Goal: Task Accomplishment & Management: Manage account settings

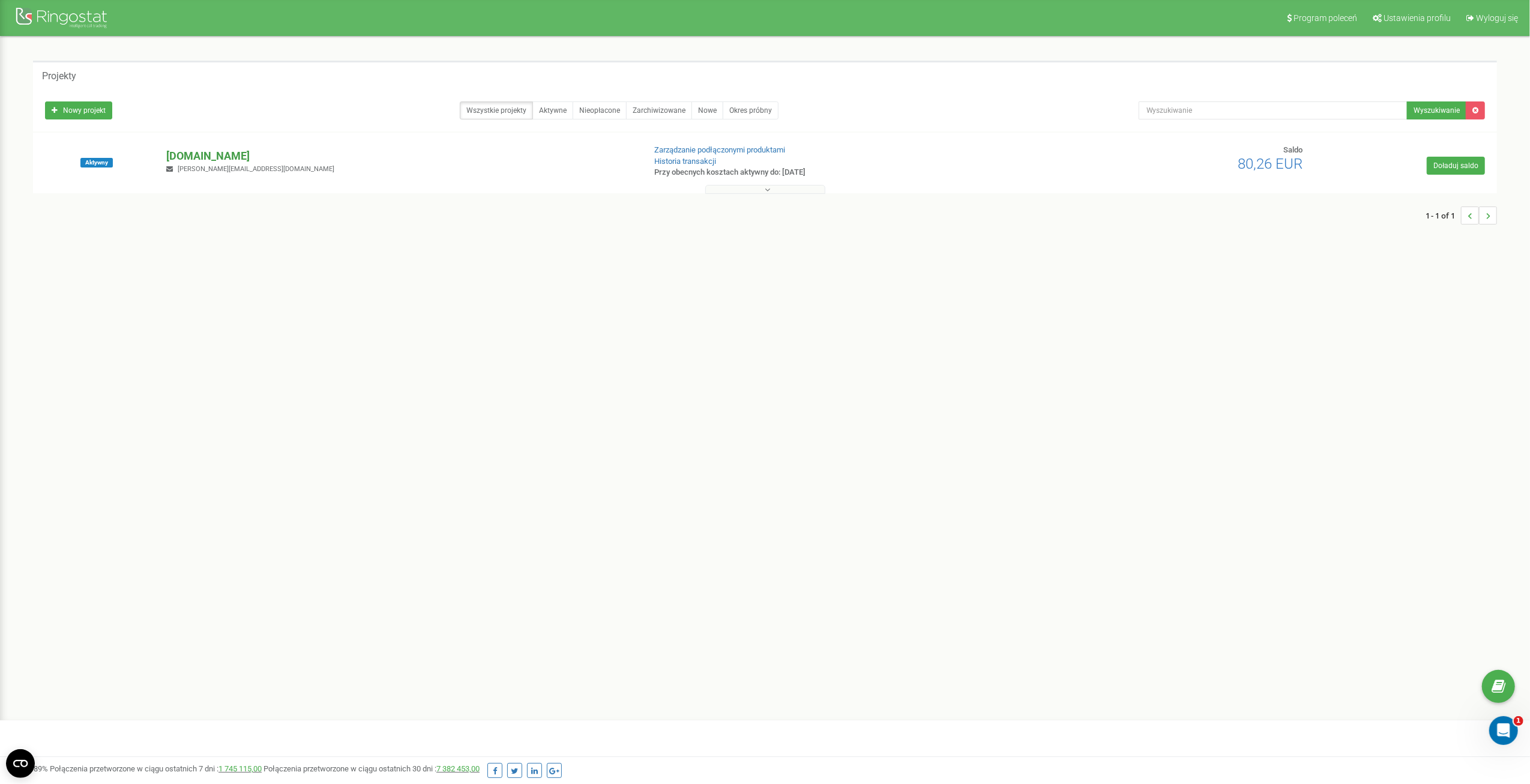
click at [185, 154] on p "[DOMAIN_NAME]" at bounding box center [400, 156] width 468 height 16
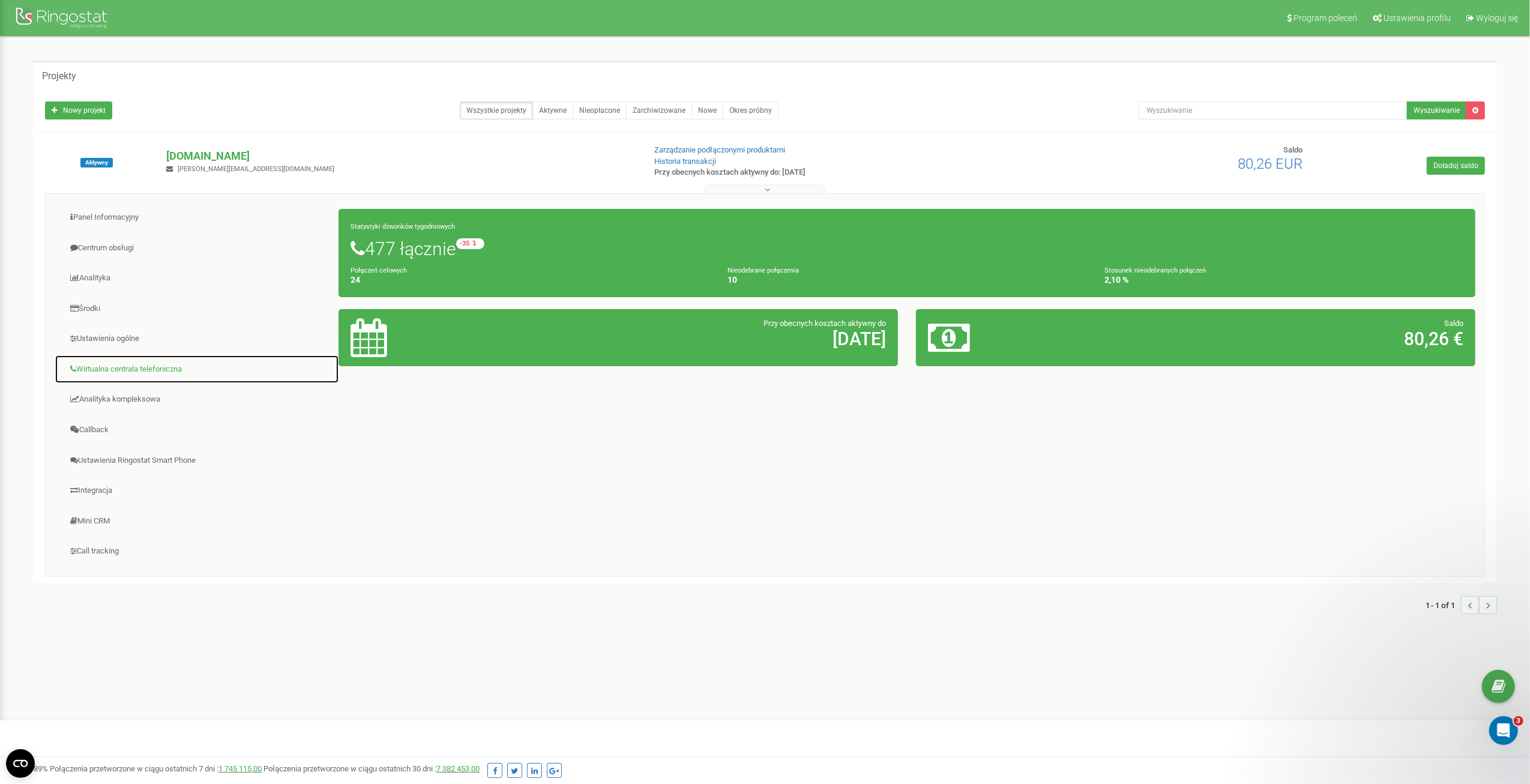
click at [94, 366] on link "Wirtualna centrala telefoniczna" at bounding box center [197, 369] width 284 height 29
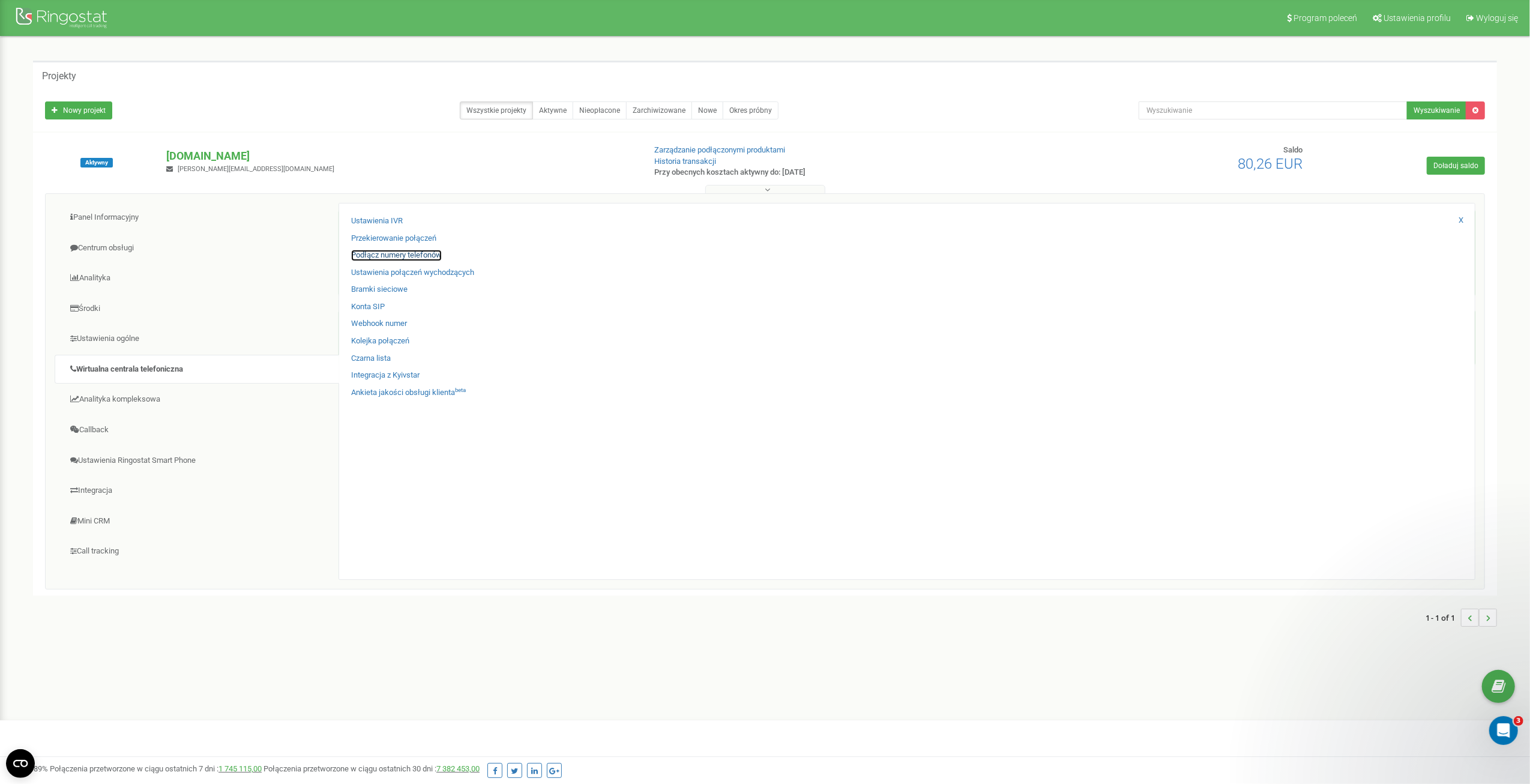
click at [382, 255] on link "Podłącz numery telefonów" at bounding box center [397, 256] width 91 height 12
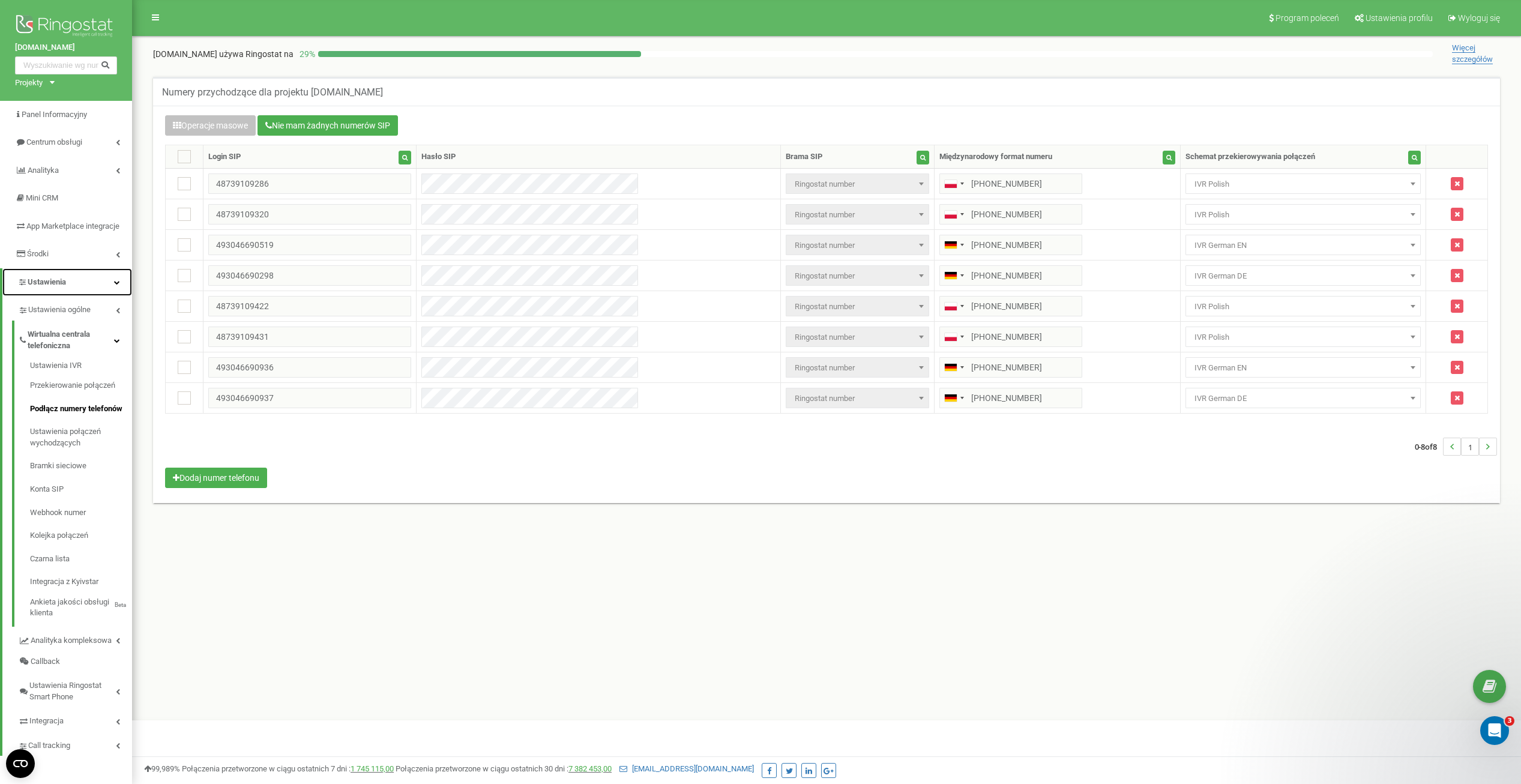
click at [75, 293] on link "Ustawienia" at bounding box center [68, 282] width 130 height 28
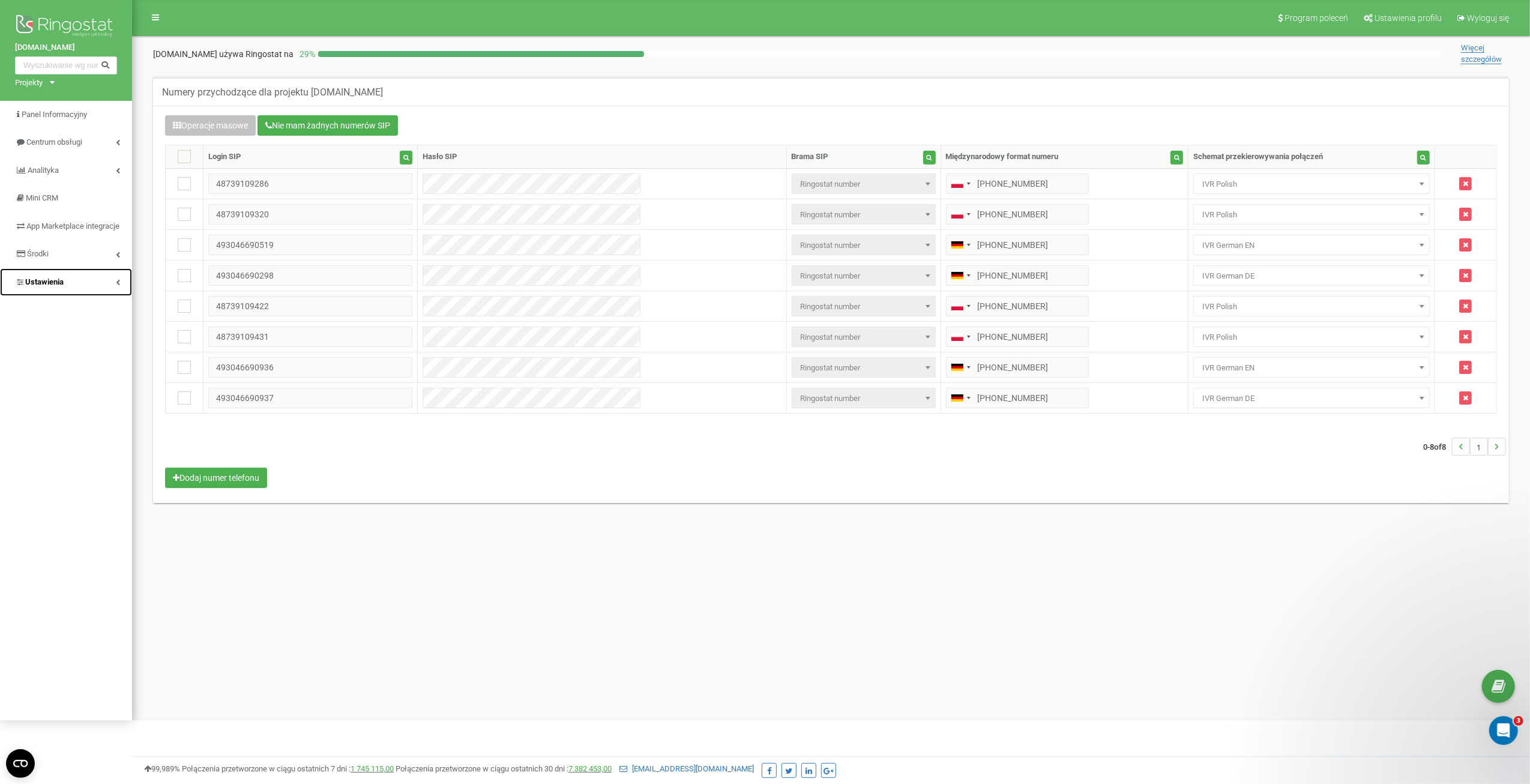
click at [75, 293] on link "Ustawienia" at bounding box center [66, 282] width 132 height 28
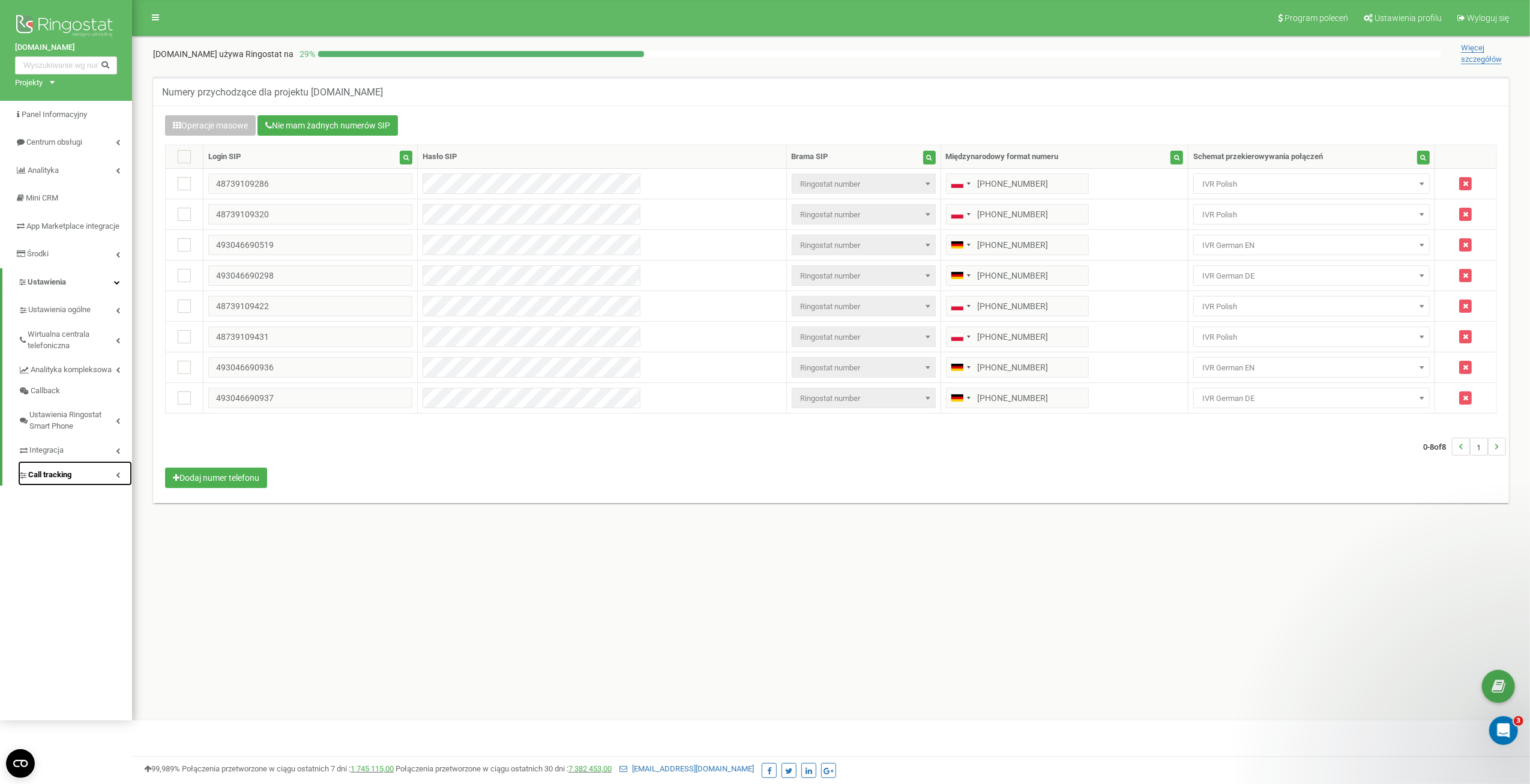
click at [68, 481] on span "Call tracking" at bounding box center [49, 475] width 43 height 12
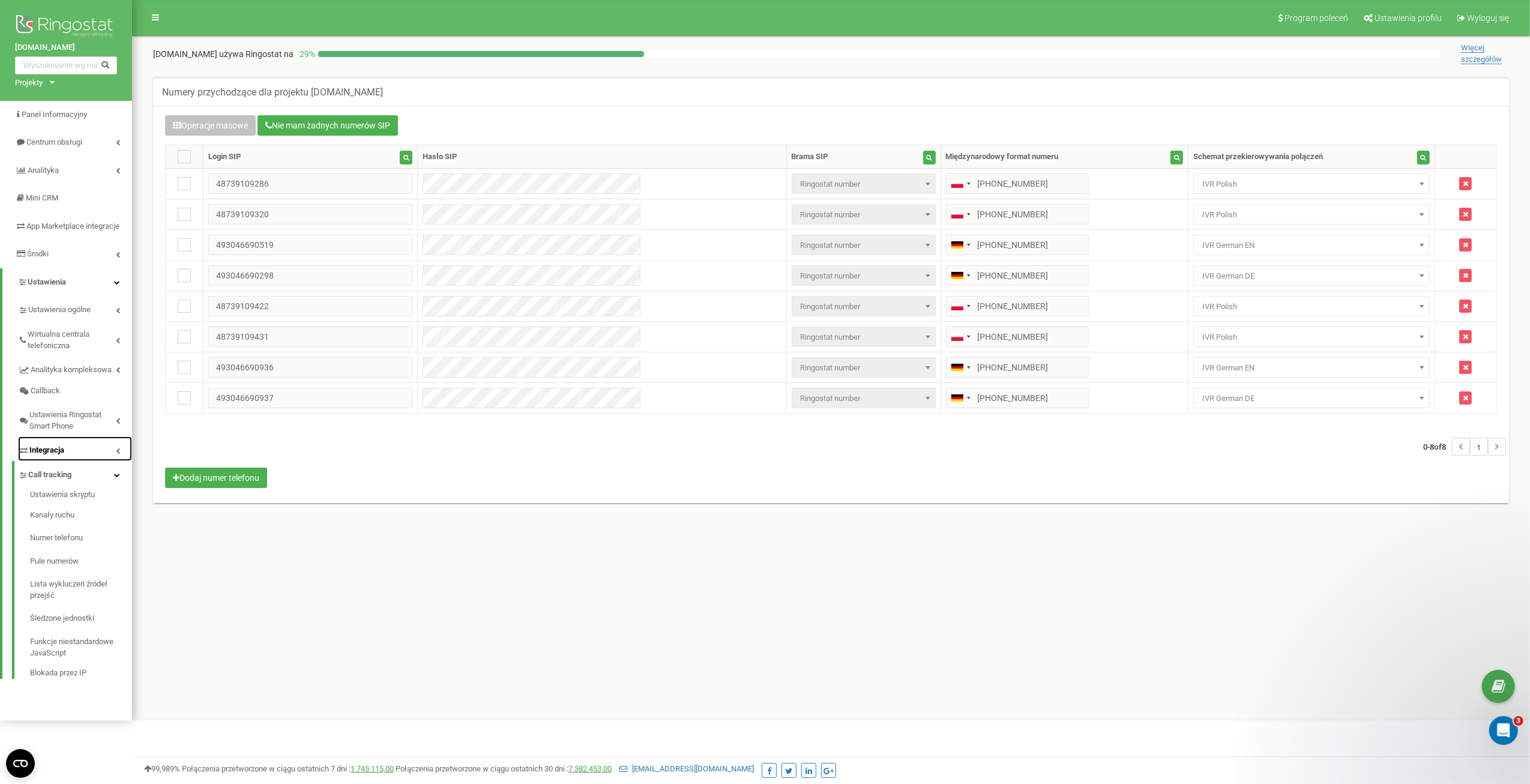
click at [66, 461] on link "Integracja" at bounding box center [75, 448] width 114 height 25
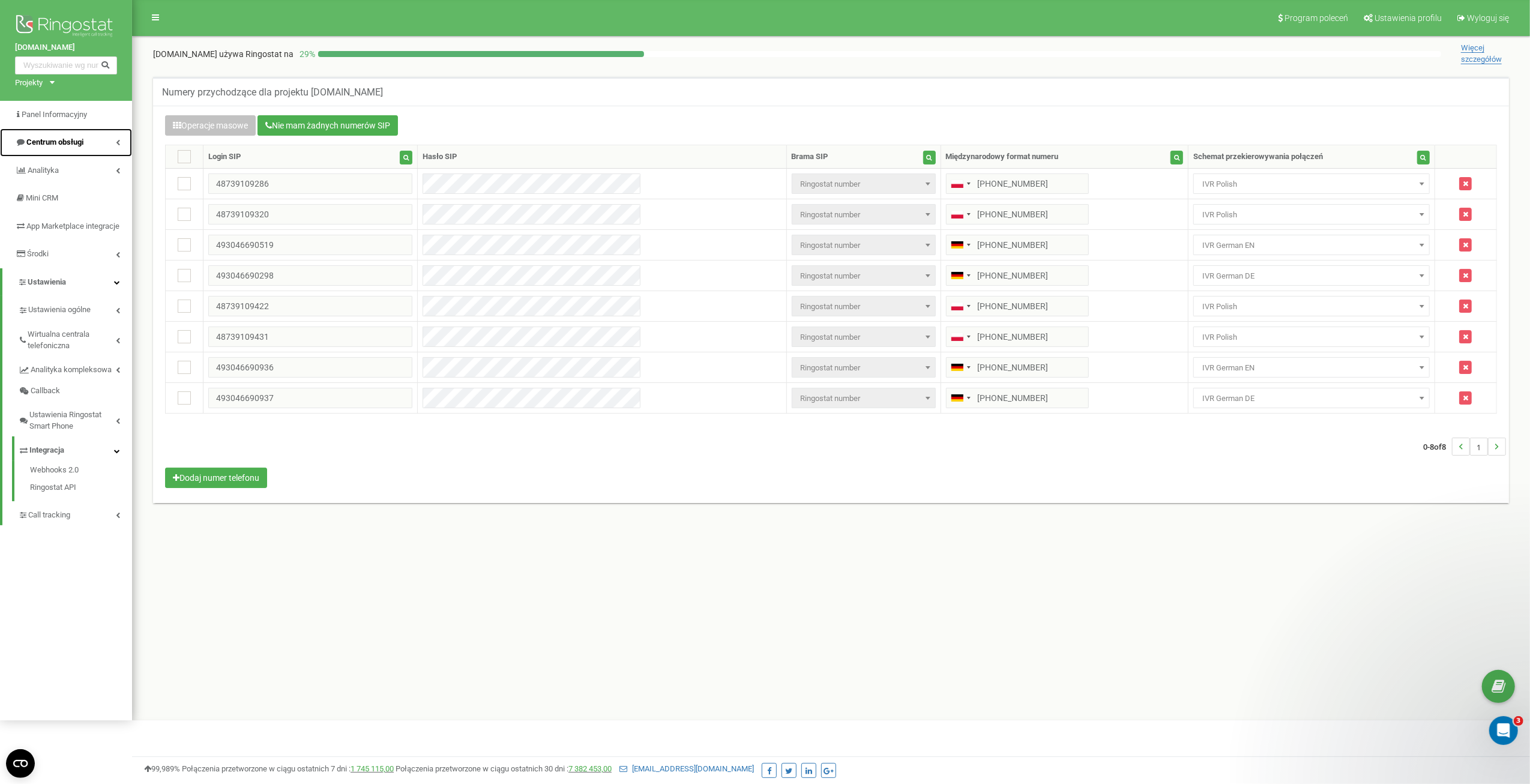
click at [107, 141] on link "Centrum obsługi" at bounding box center [66, 142] width 132 height 28
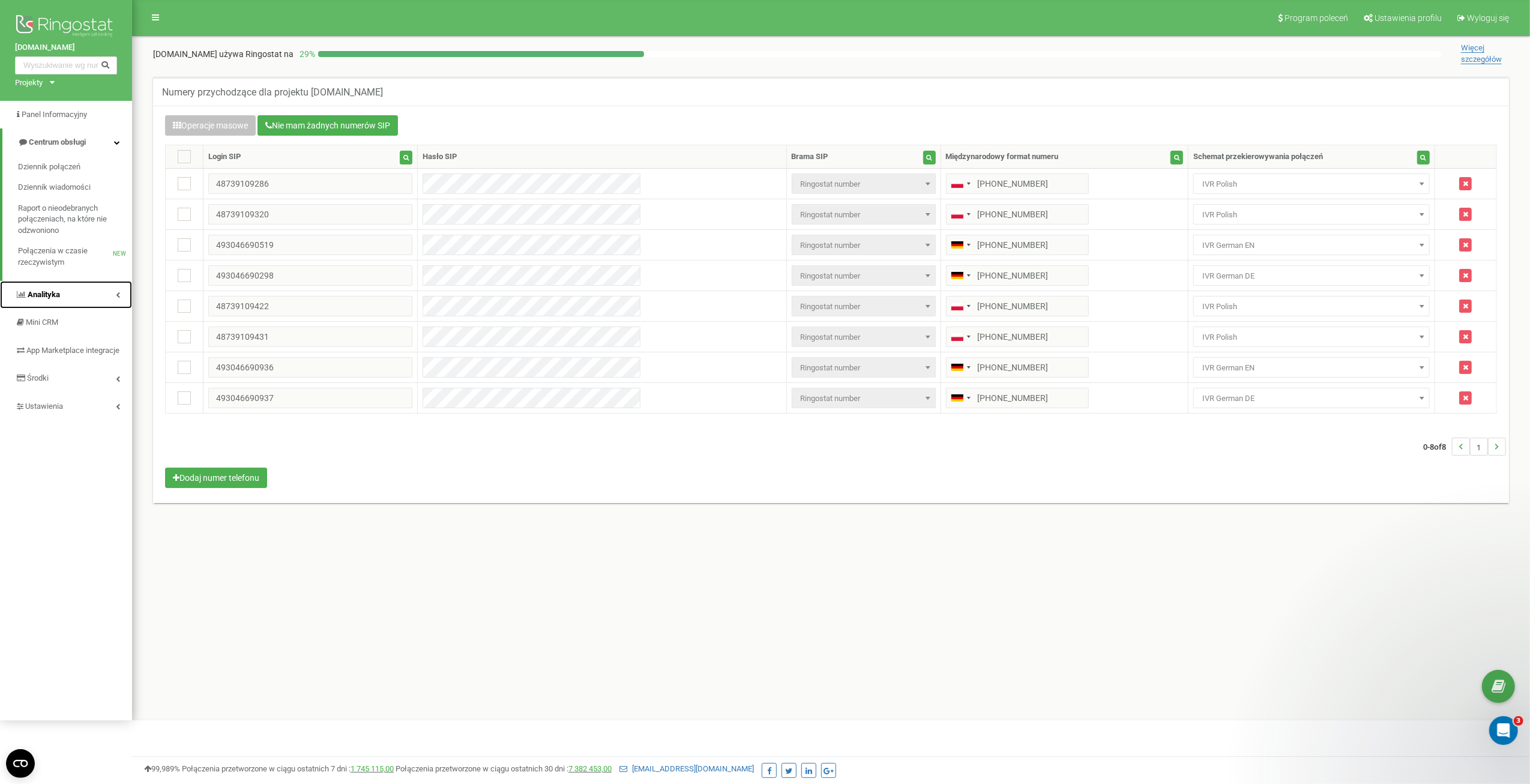
click at [105, 291] on link "Analityka" at bounding box center [66, 295] width 132 height 28
click at [112, 476] on link "Środki" at bounding box center [66, 461] width 132 height 28
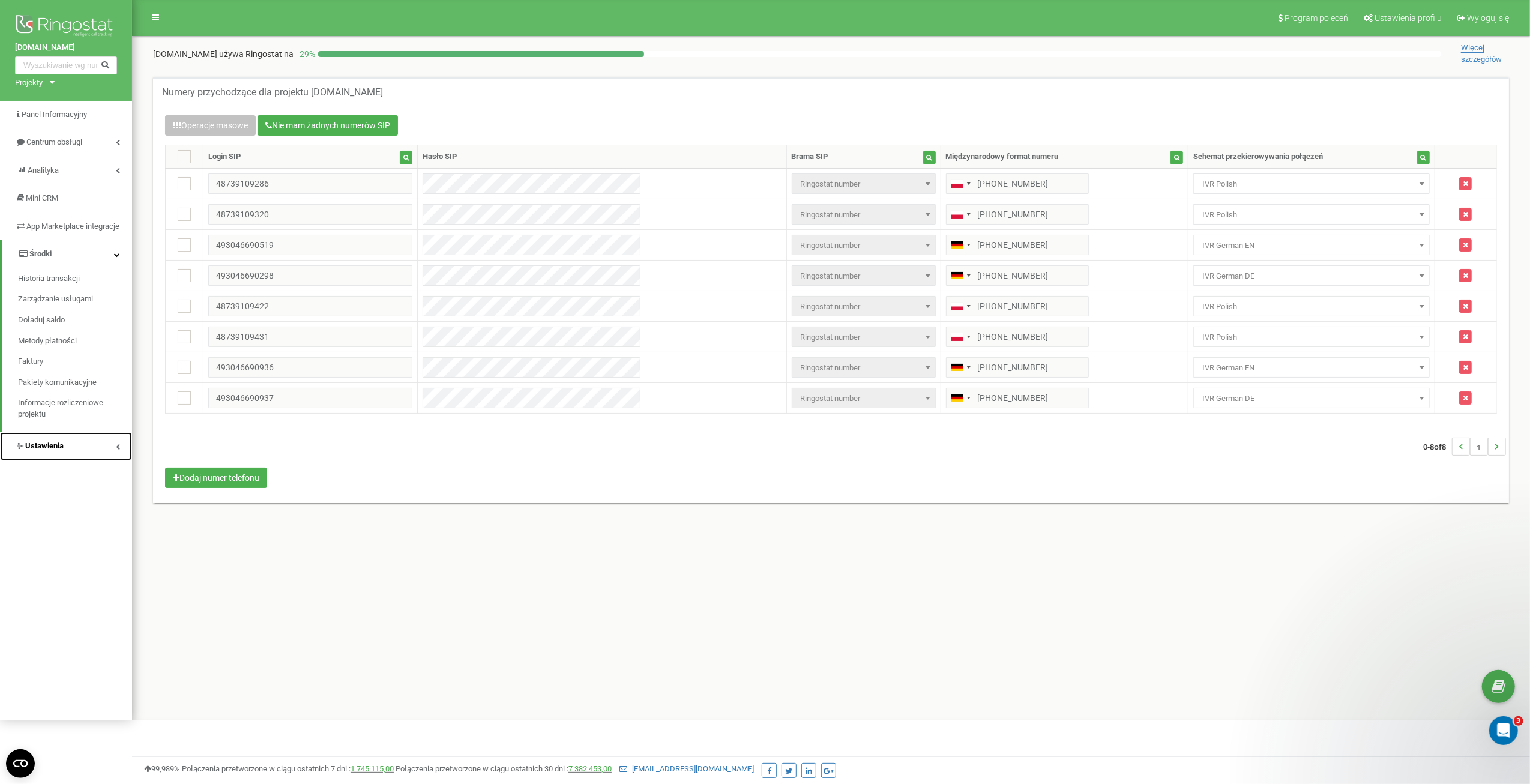
click at [121, 460] on link "Ustawienia" at bounding box center [66, 446] width 132 height 28
click at [117, 313] on icon at bounding box center [117, 310] width 4 height 6
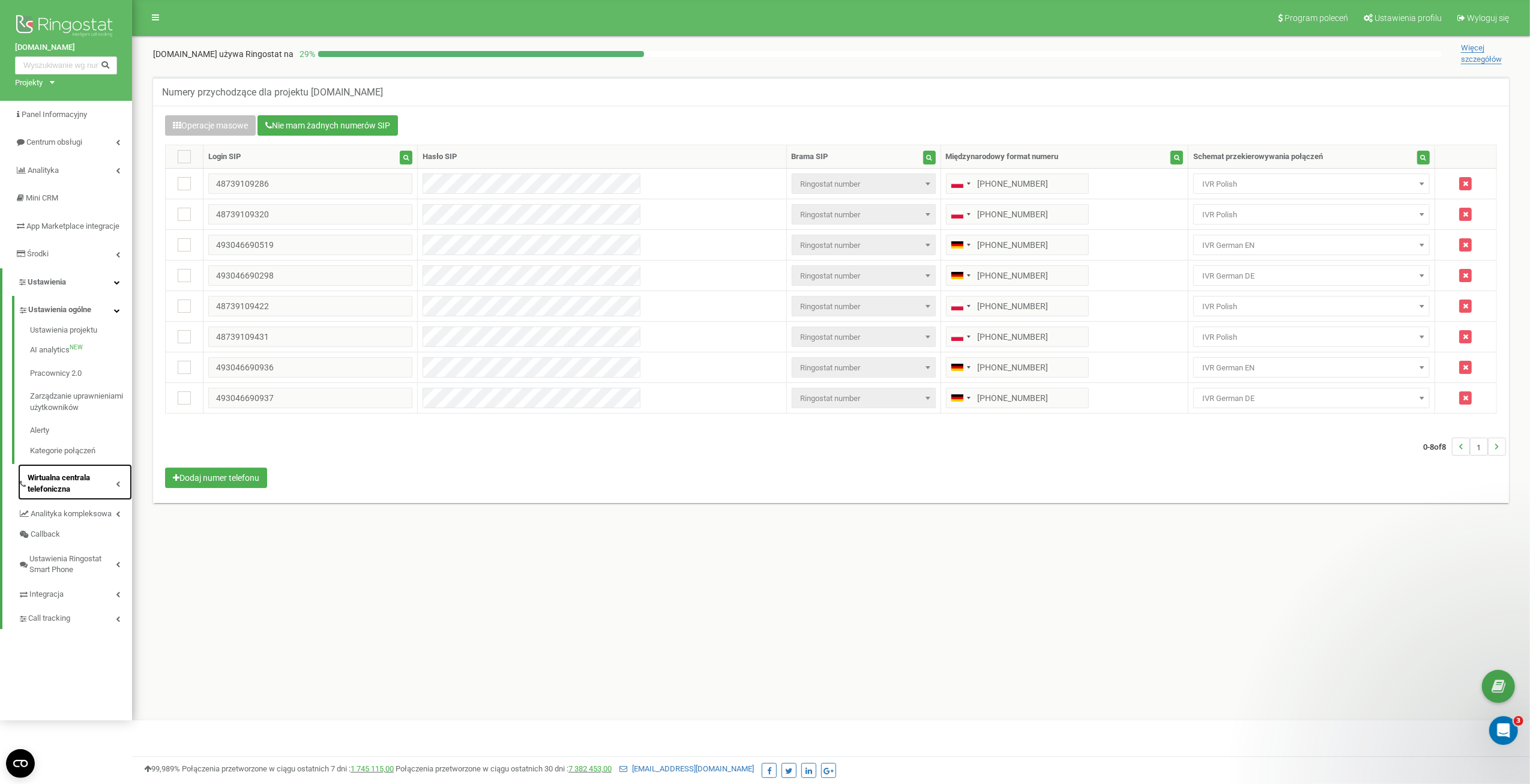
click at [62, 489] on span "Wirtualna centrala telefoniczna" at bounding box center [72, 484] width 88 height 22
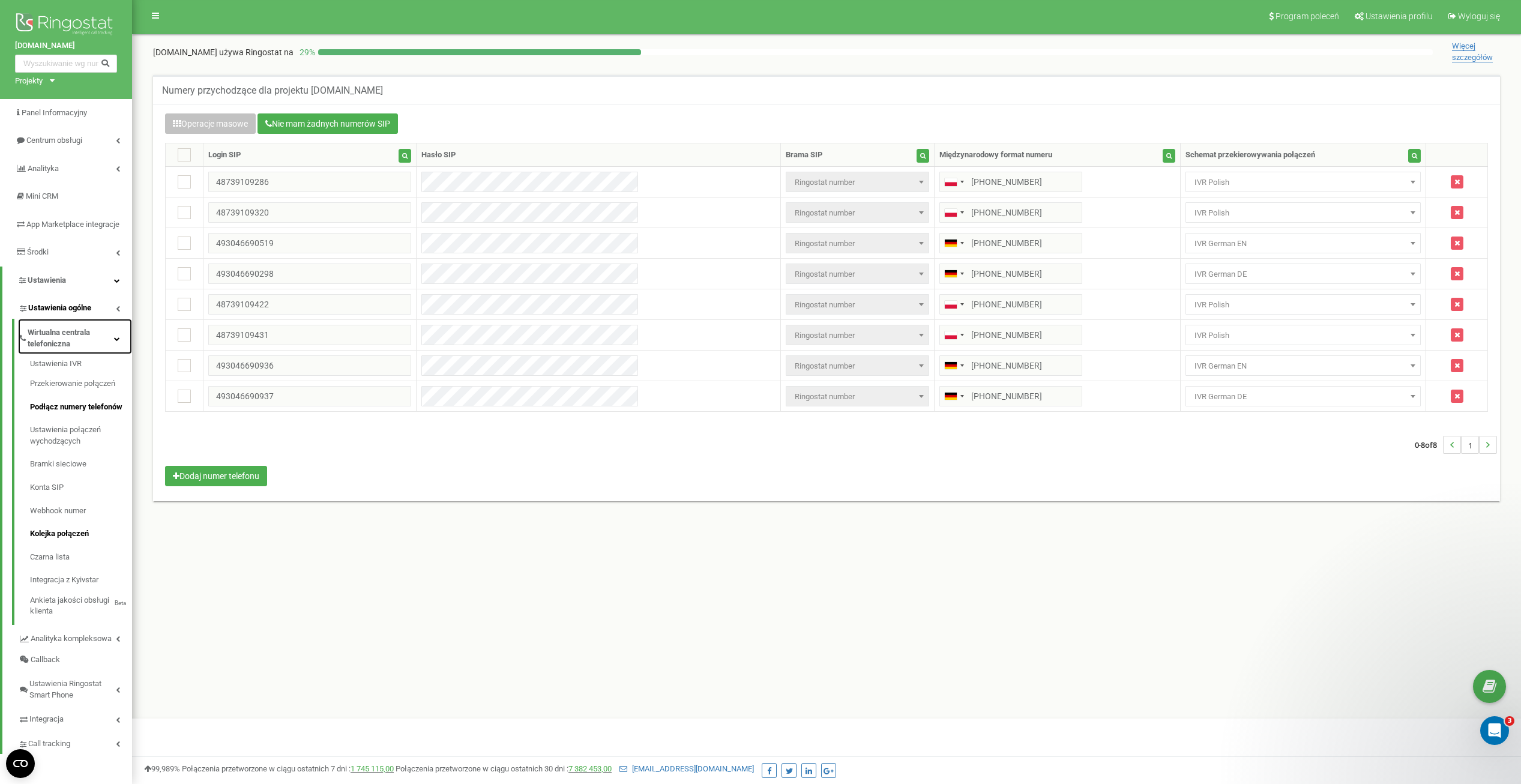
scroll to position [13, 0]
click at [84, 633] on span "Analityka kompleksowa" at bounding box center [71, 639] width 82 height 12
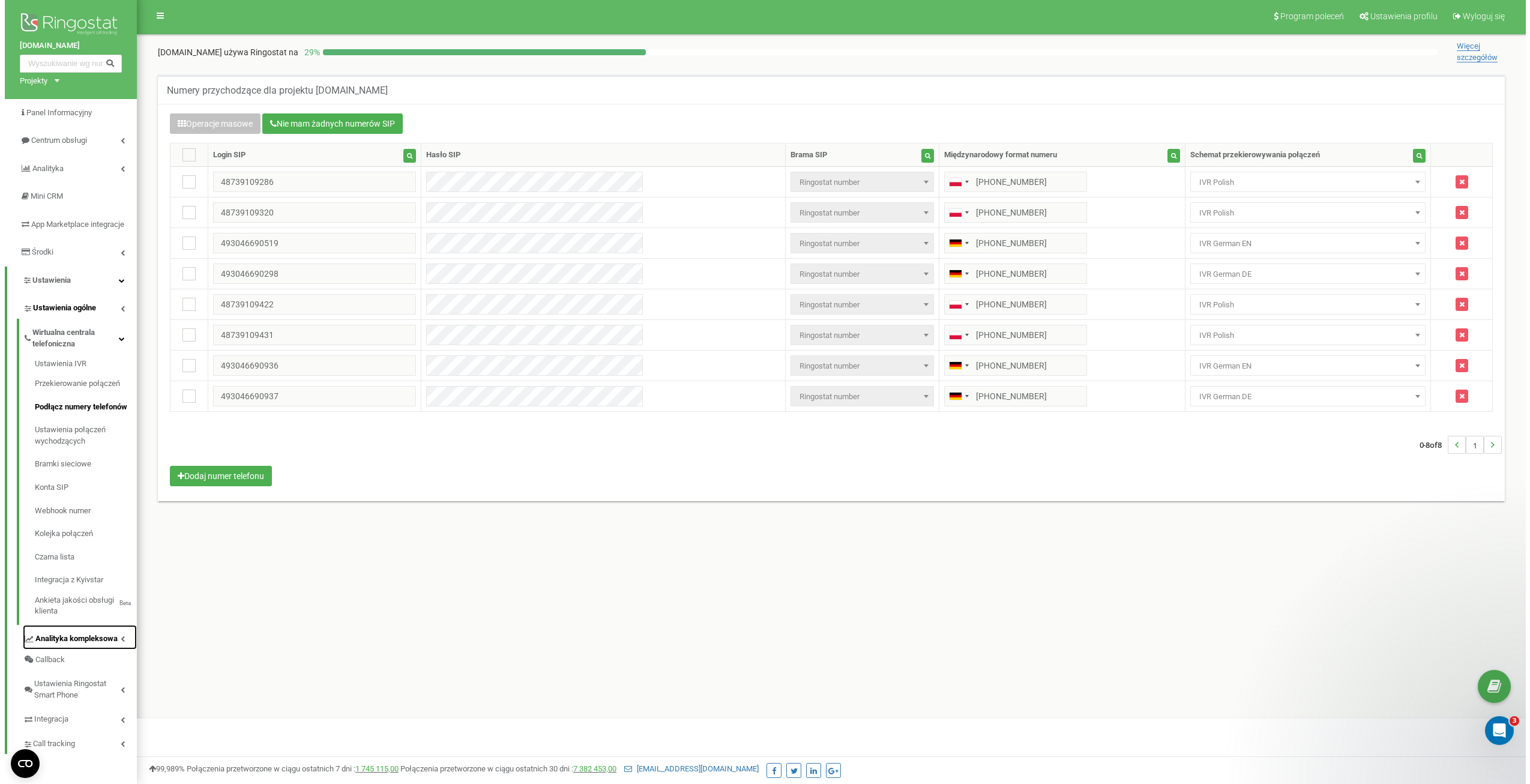
scroll to position [0, 0]
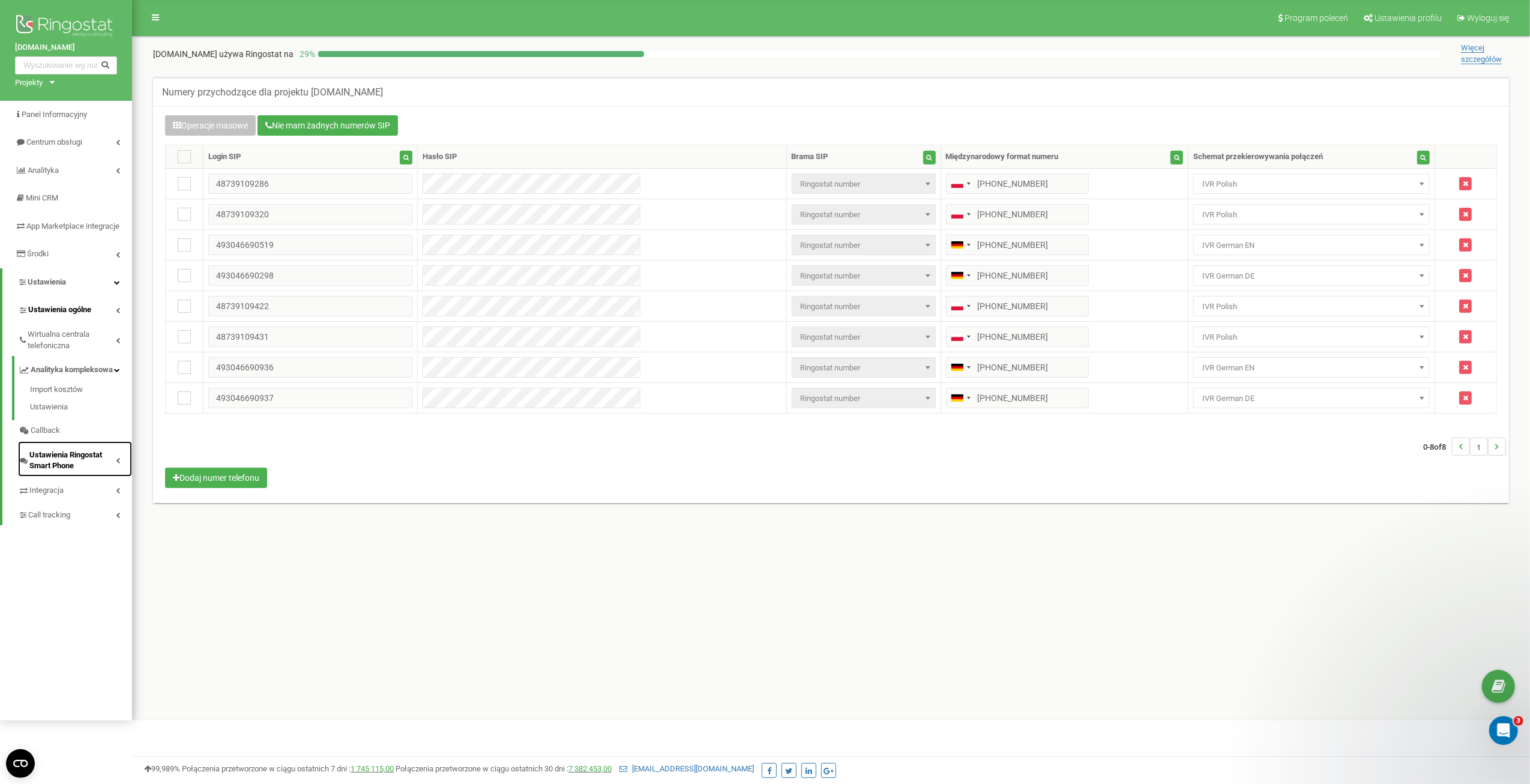
click at [68, 471] on span "Ustawienia Ringostat Smart Phone" at bounding box center [72, 461] width 86 height 22
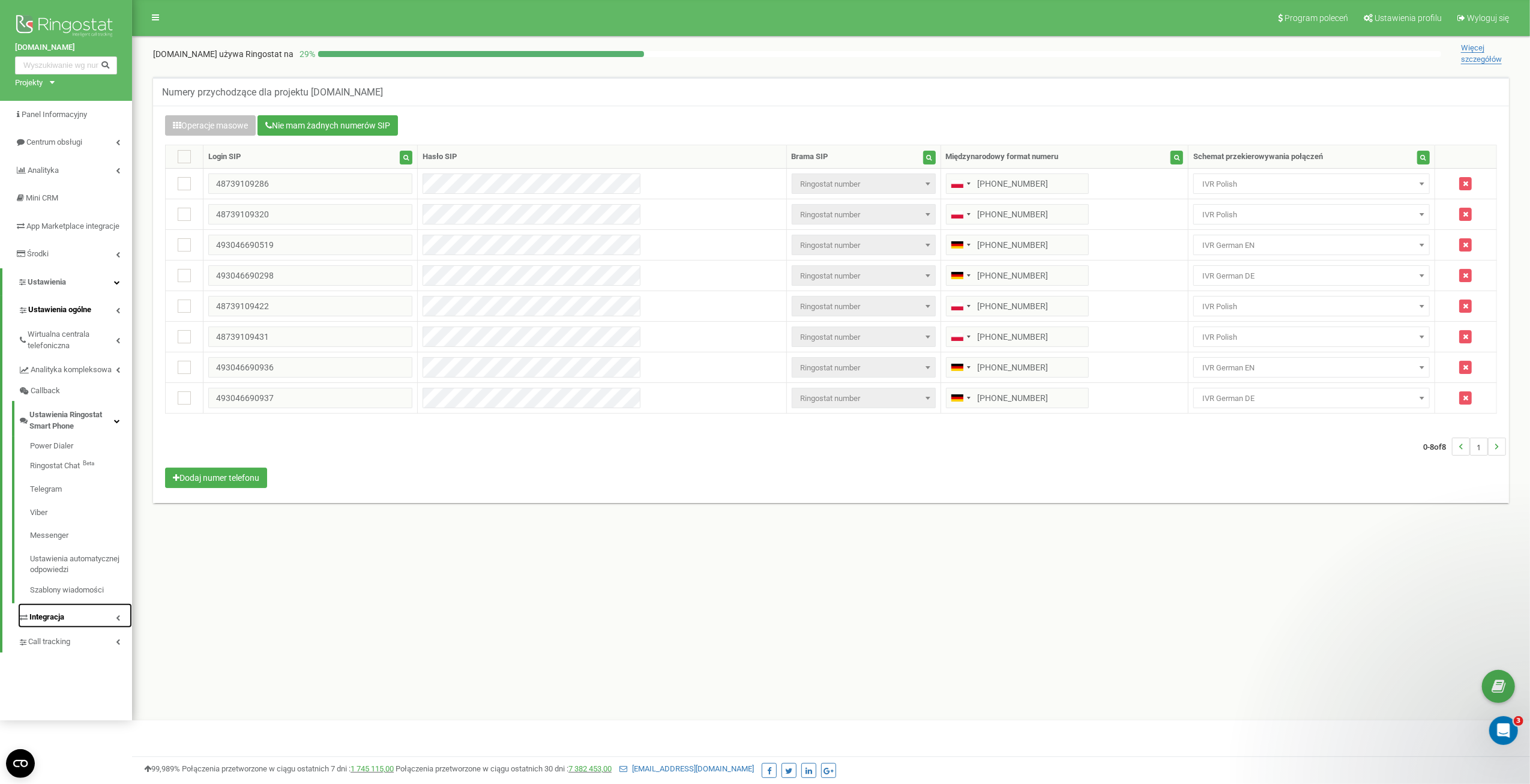
click at [80, 626] on link "Integracja" at bounding box center [75, 615] width 114 height 25
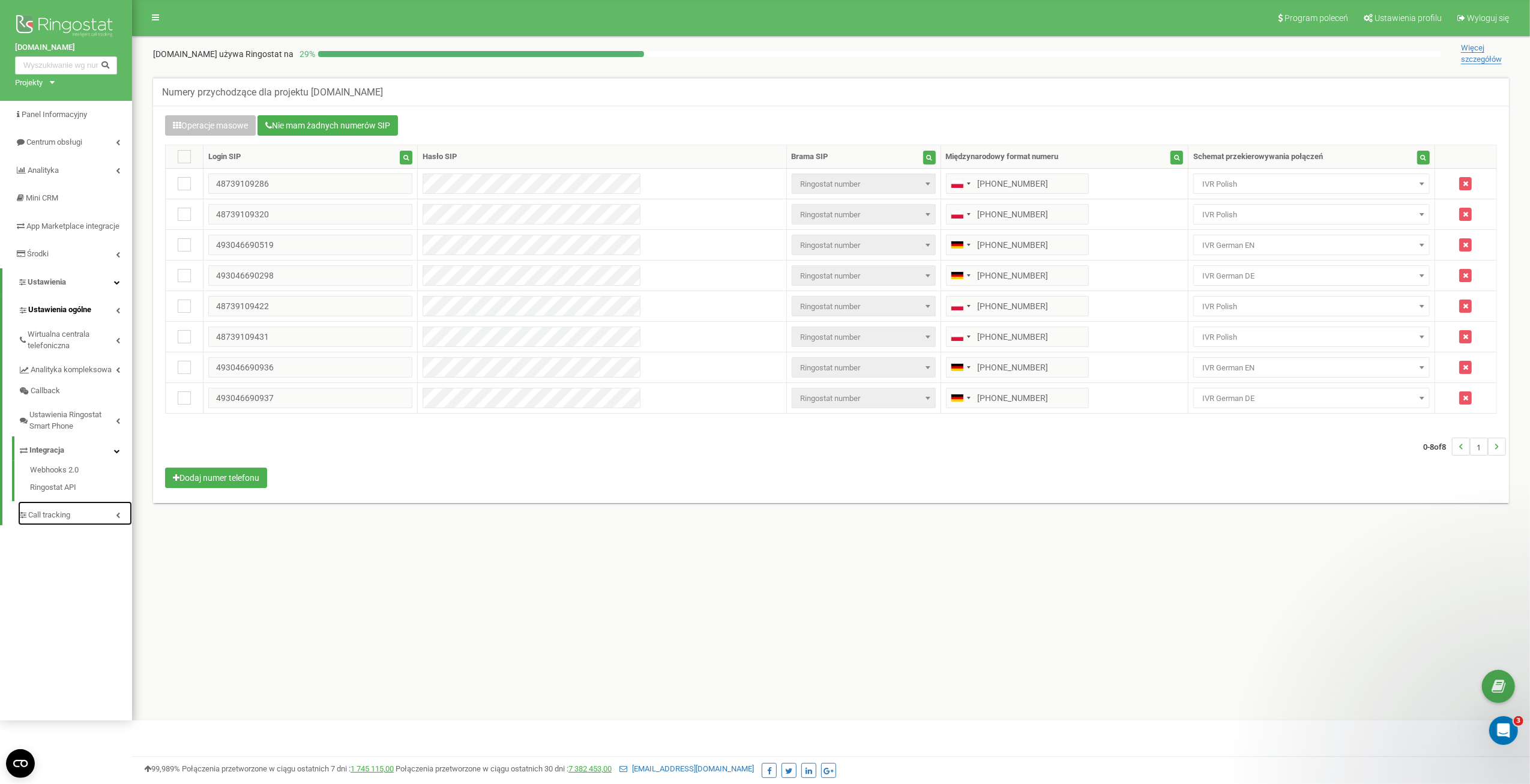
click at [69, 521] on span "Call tracking" at bounding box center [49, 515] width 42 height 12
click at [64, 546] on link "Numer telefonu" at bounding box center [80, 538] width 102 height 23
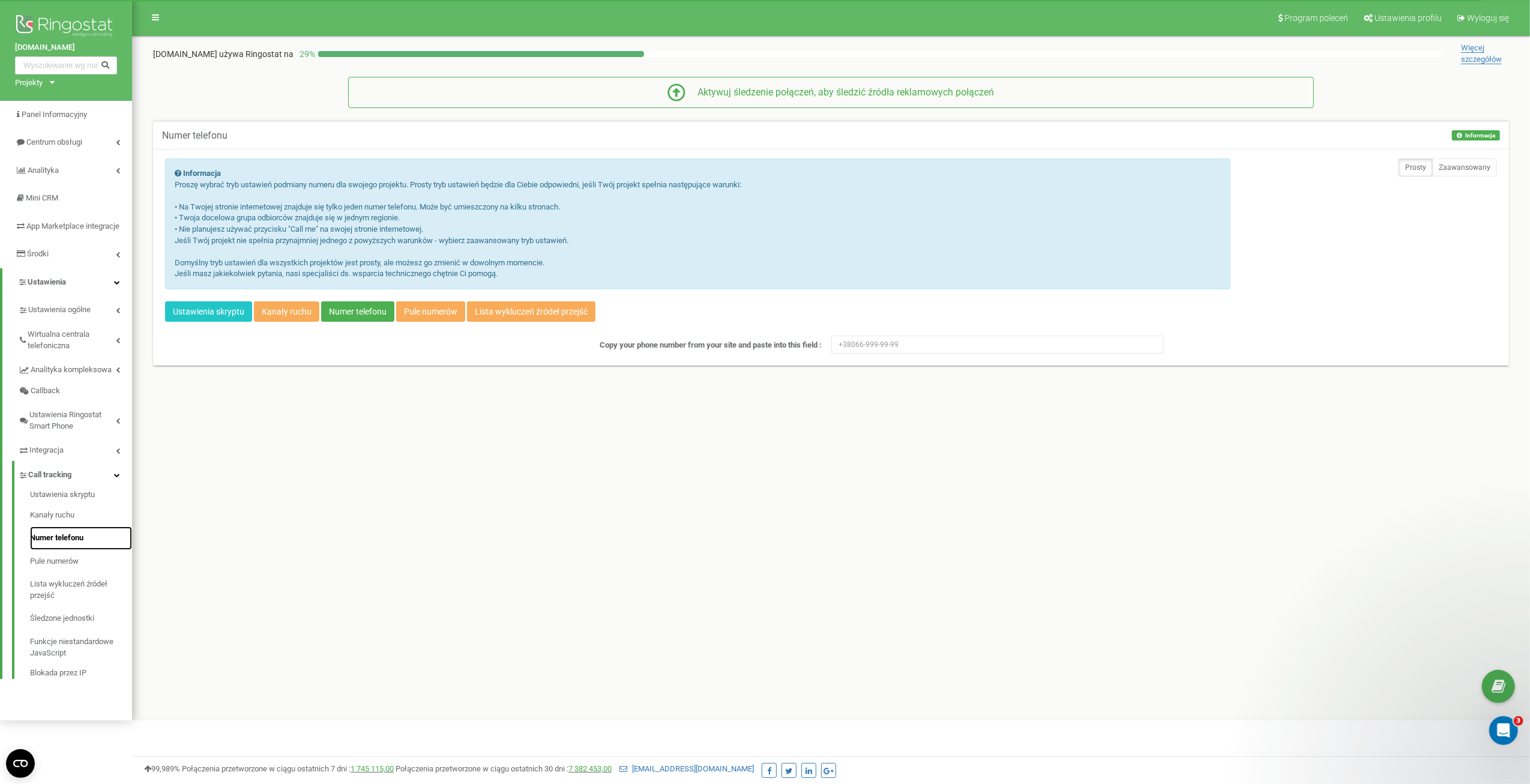
click at [62, 550] on link "Numer telefonu" at bounding box center [80, 538] width 102 height 23
click at [44, 74] on input "text" at bounding box center [66, 66] width 102 height 18
click at [36, 71] on input "text" at bounding box center [66, 66] width 102 height 18
click at [58, 58] on input "text" at bounding box center [66, 66] width 102 height 18
click at [36, 79] on div "Projekty" at bounding box center [29, 83] width 28 height 12
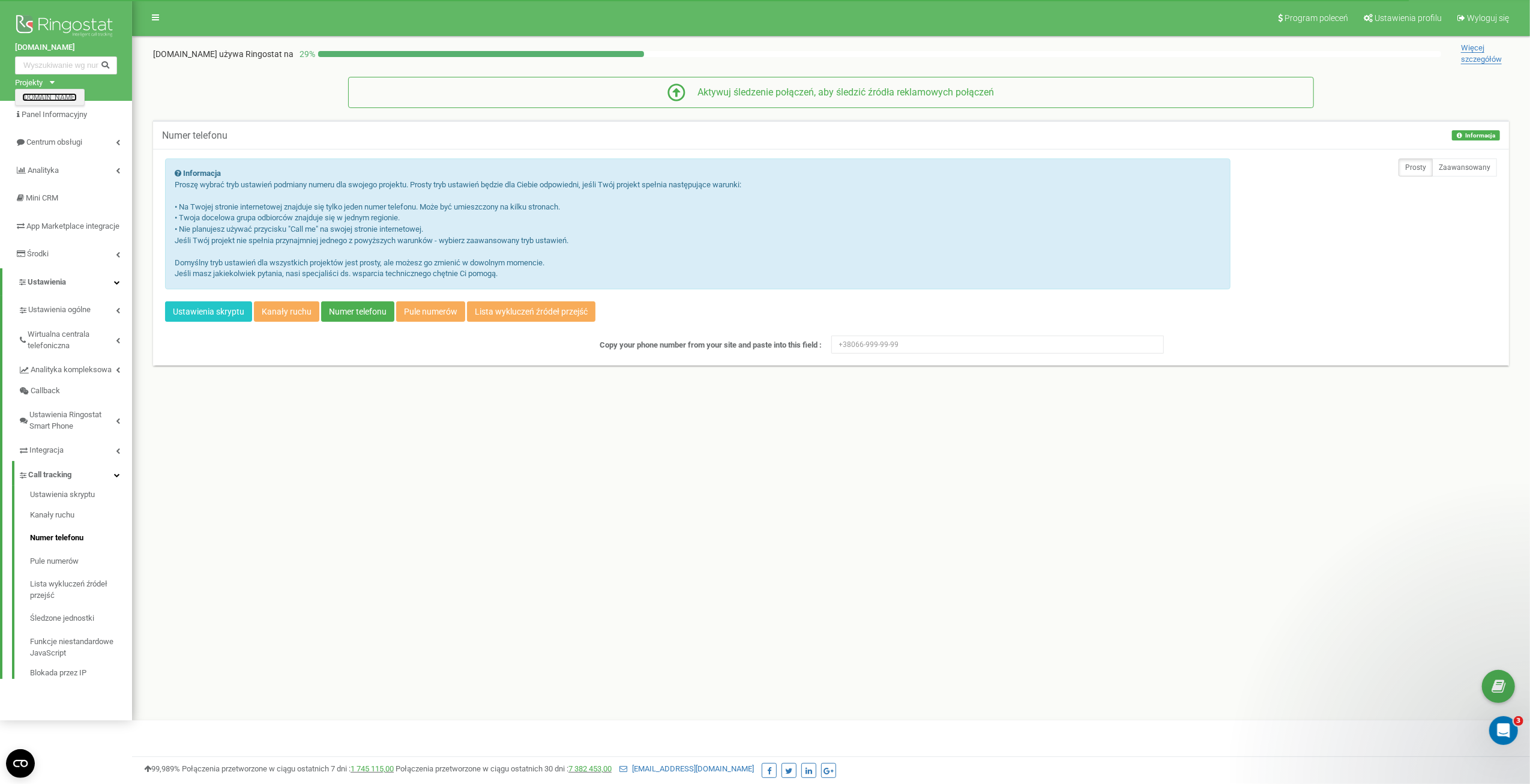
click at [32, 96] on link "[DOMAIN_NAME]" at bounding box center [49, 96] width 55 height 6
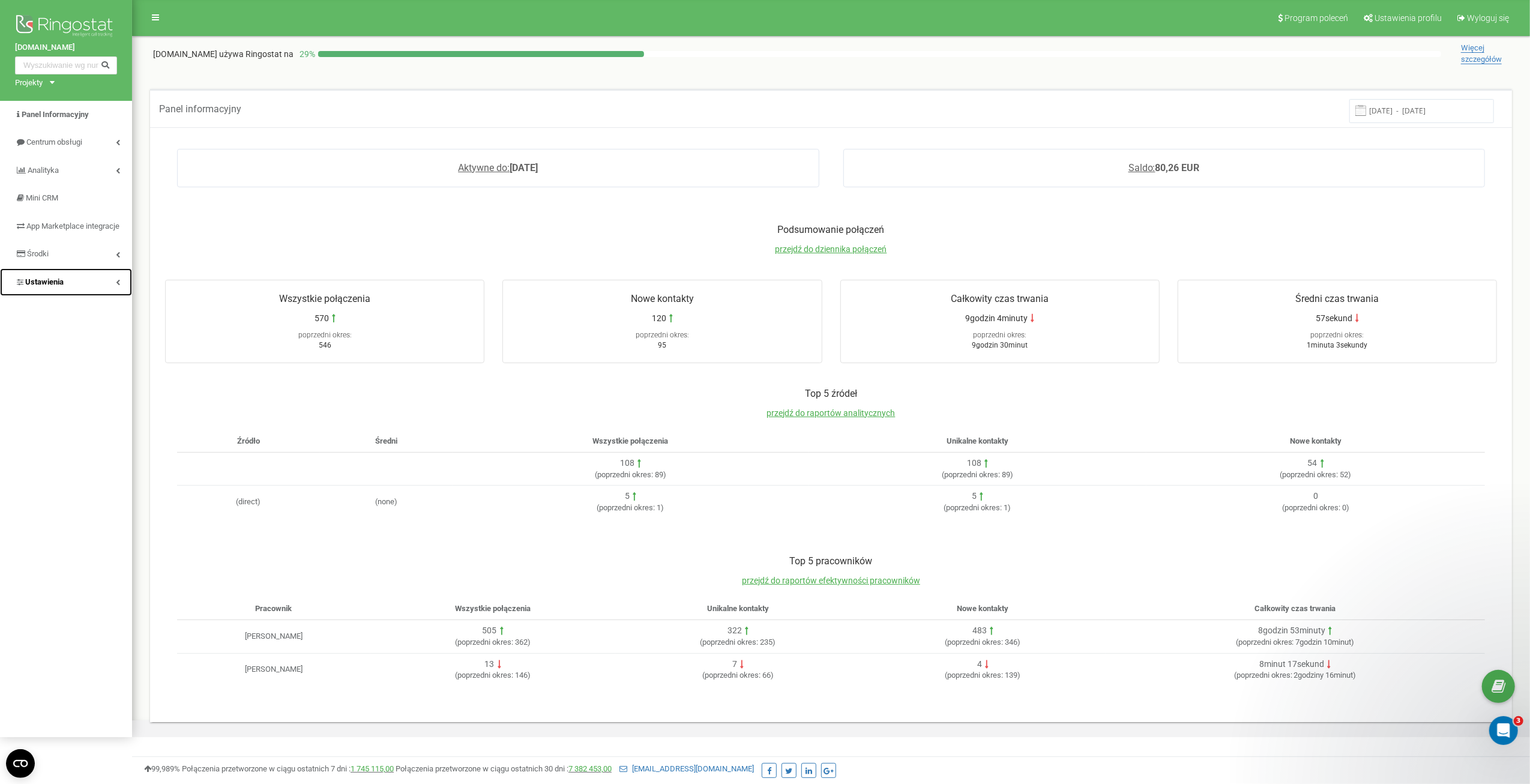
click at [90, 288] on link "Ustawienia" at bounding box center [66, 282] width 132 height 28
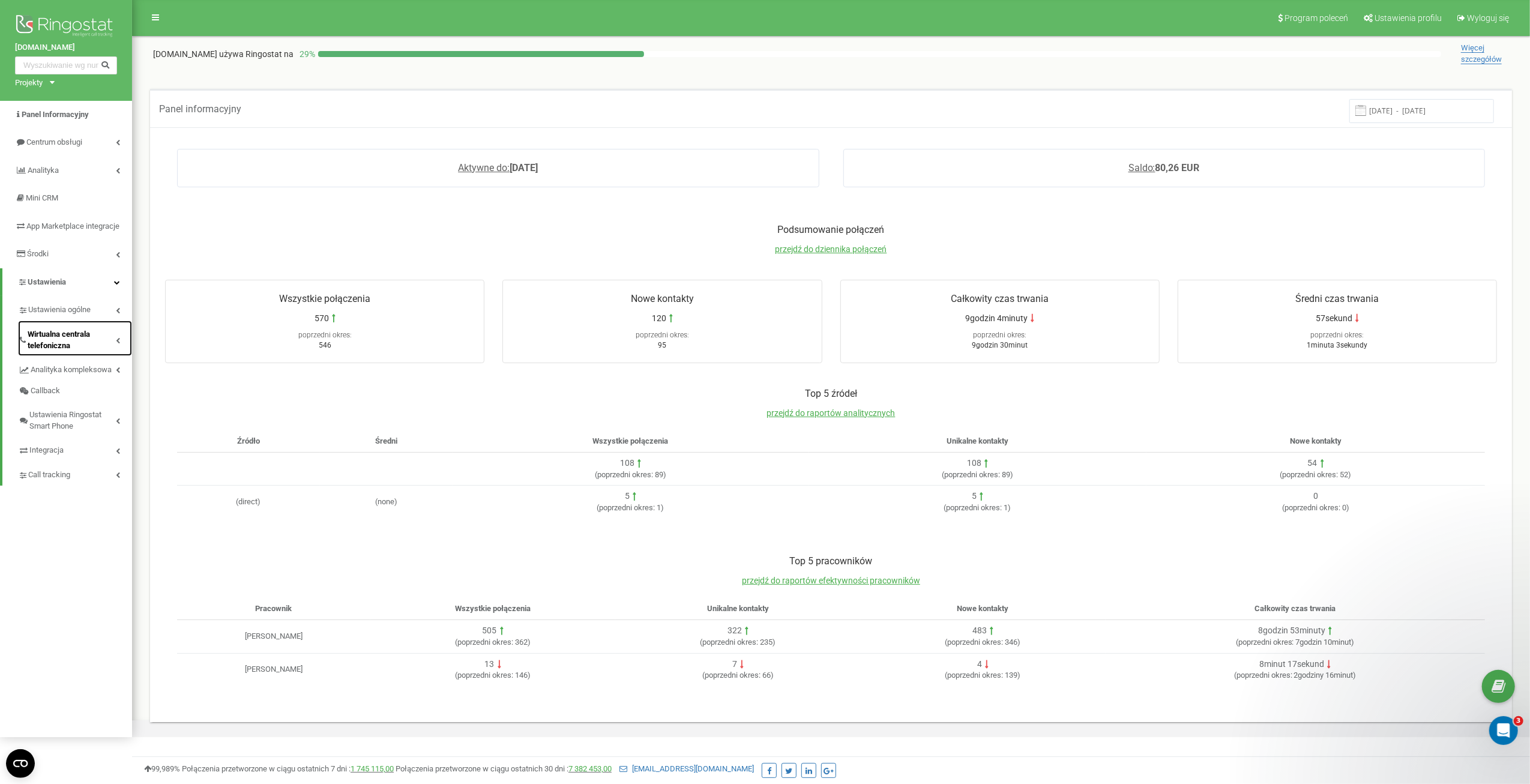
click at [72, 347] on span "Wirtualna centrala telefoniczna" at bounding box center [72, 340] width 88 height 22
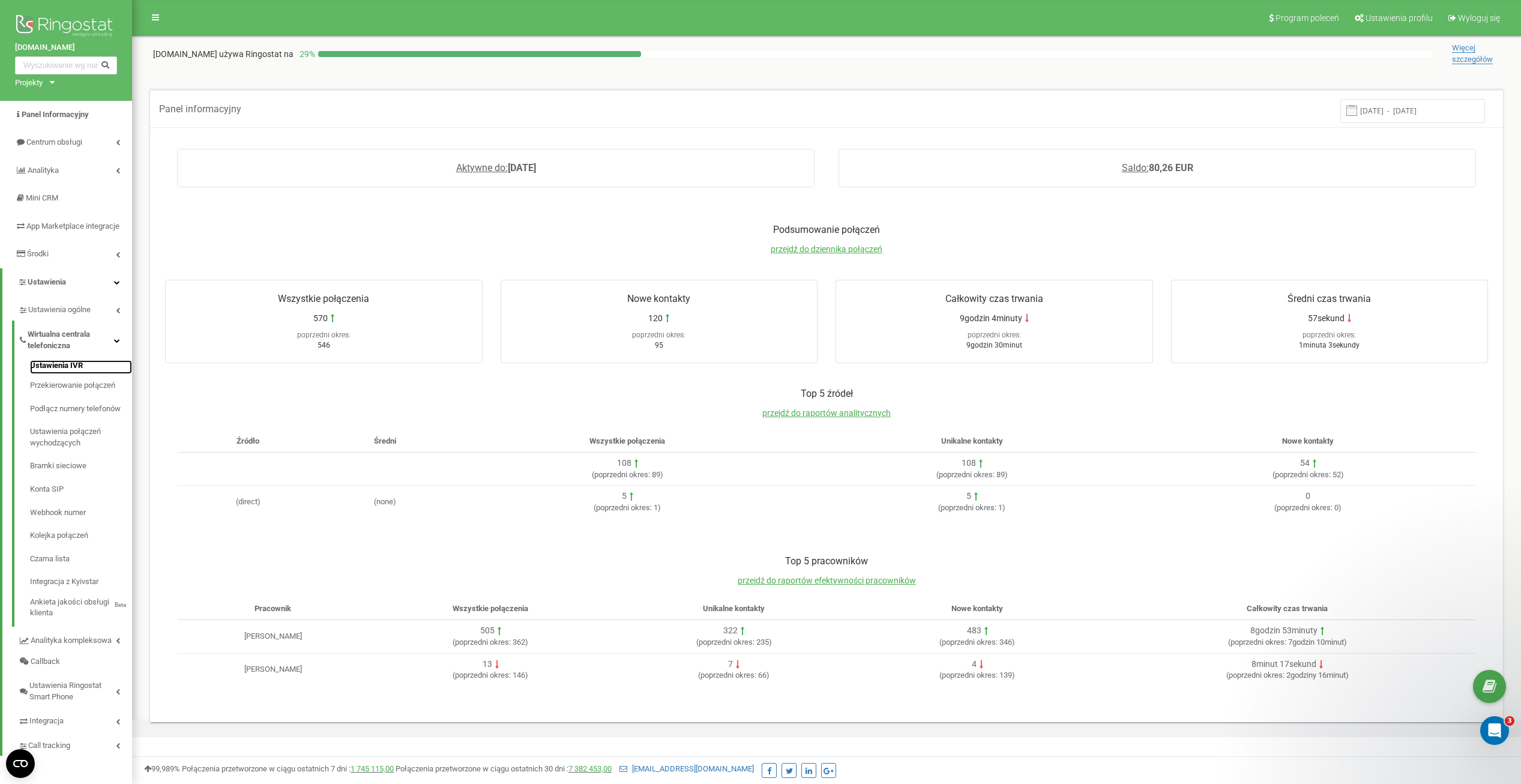
click at [58, 374] on link "Ustawienia IVR" at bounding box center [80, 367] width 102 height 14
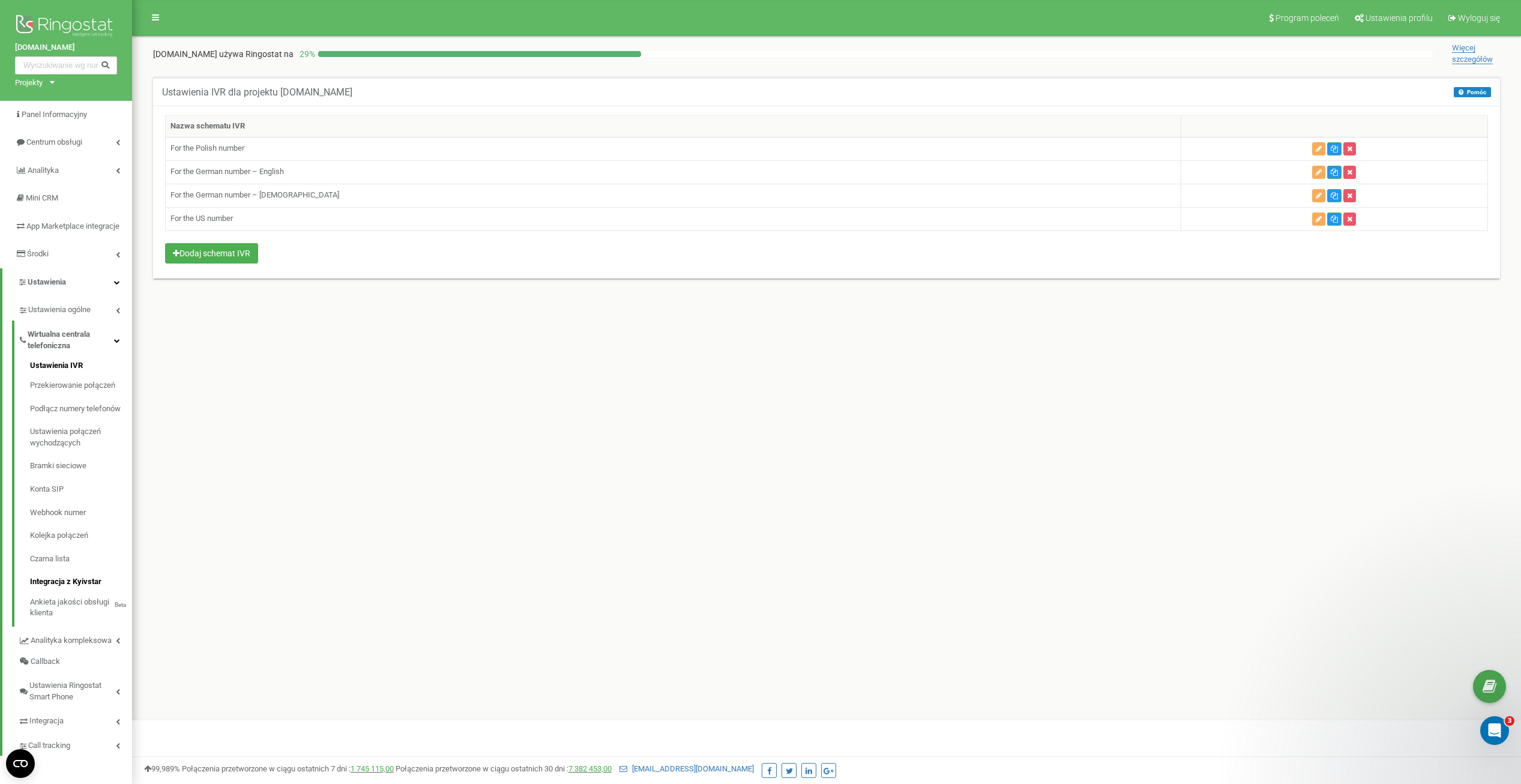
scroll to position [13, 0]
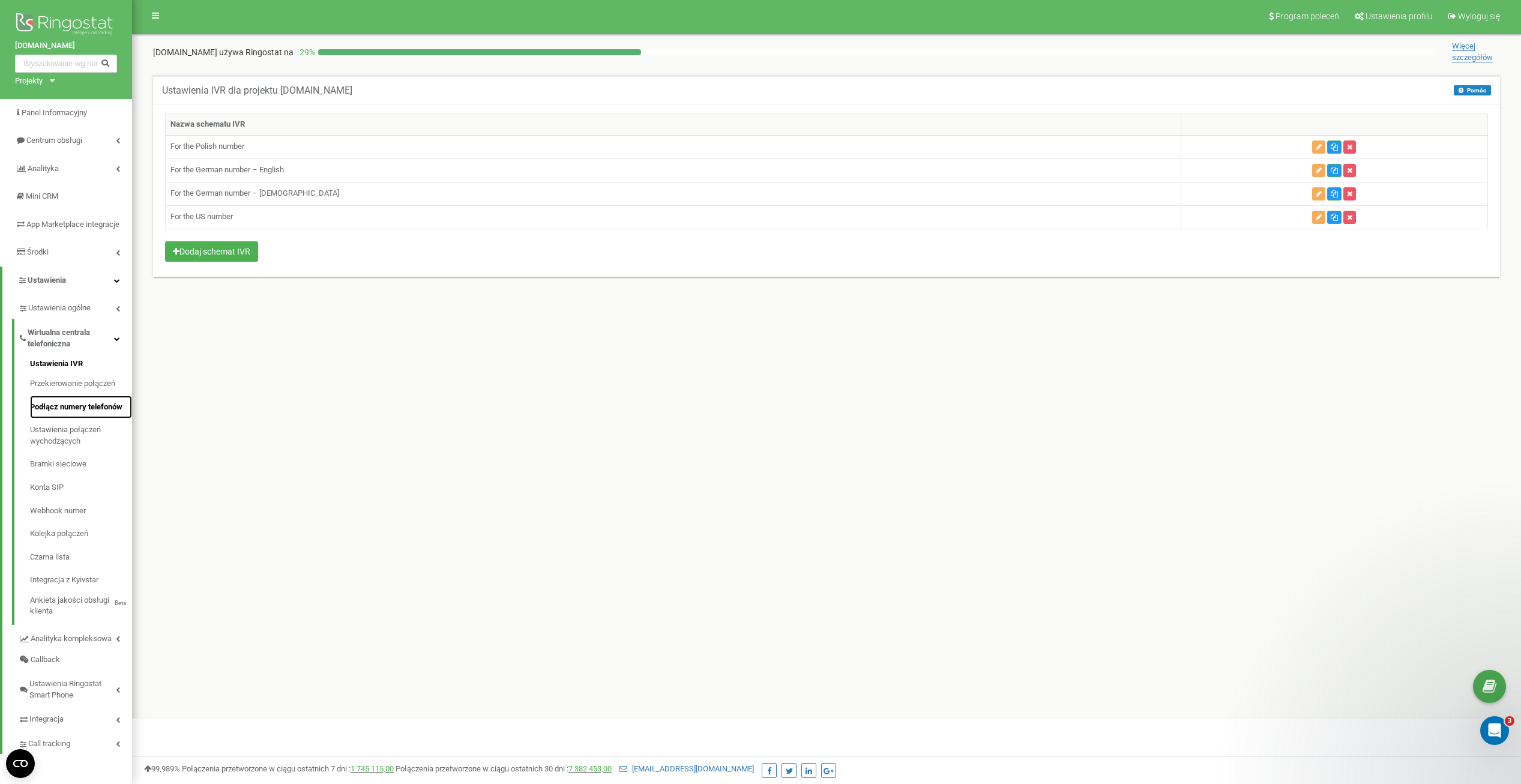
click at [64, 410] on link "Podłącz numery telefonów" at bounding box center [80, 407] width 102 height 23
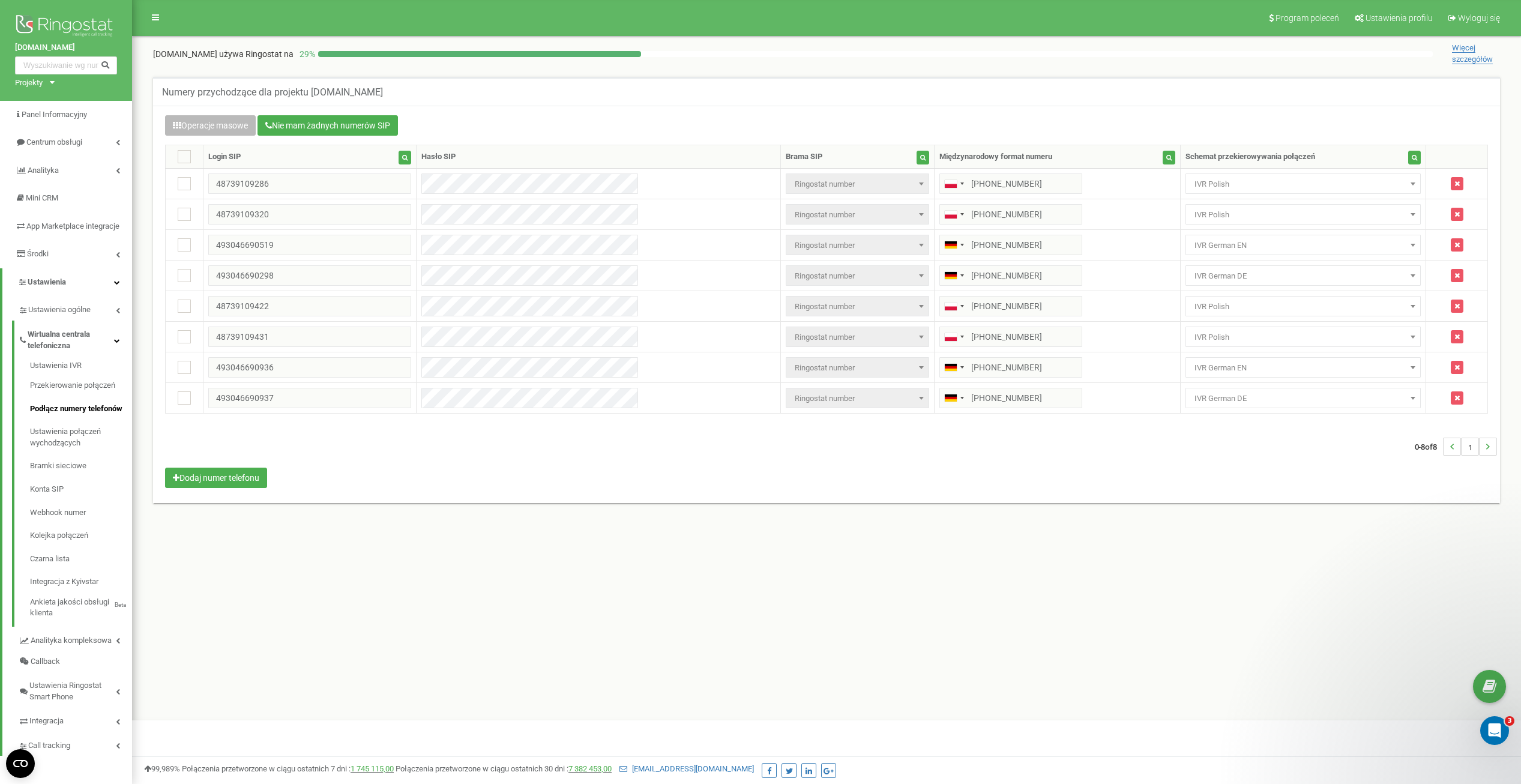
click at [173, 121] on icon "button" at bounding box center [177, 125] width 8 height 8
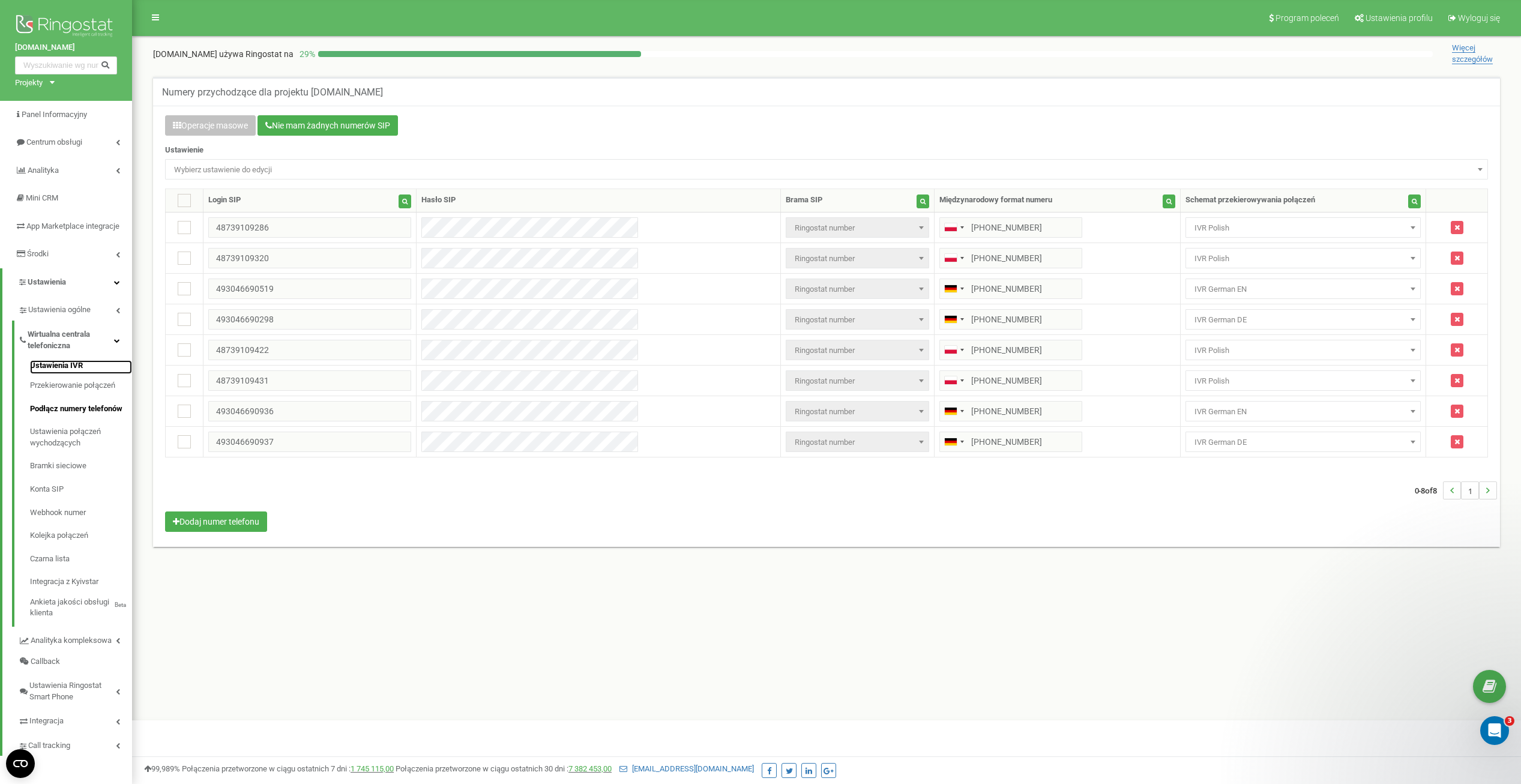
click at [42, 374] on link "Ustawienia IVR" at bounding box center [80, 367] width 102 height 14
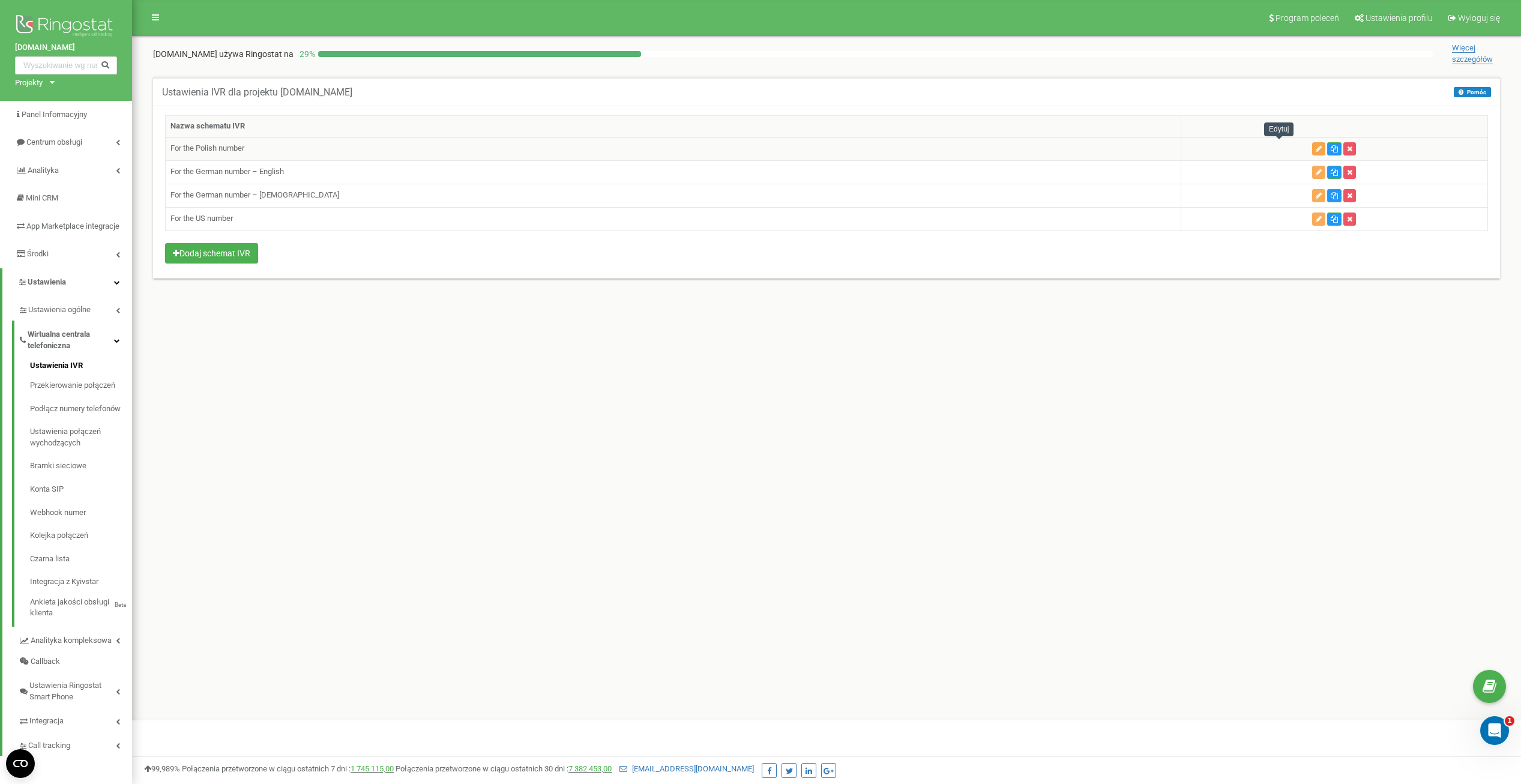
click at [1316, 147] on icon "button" at bounding box center [1318, 149] width 6 height 7
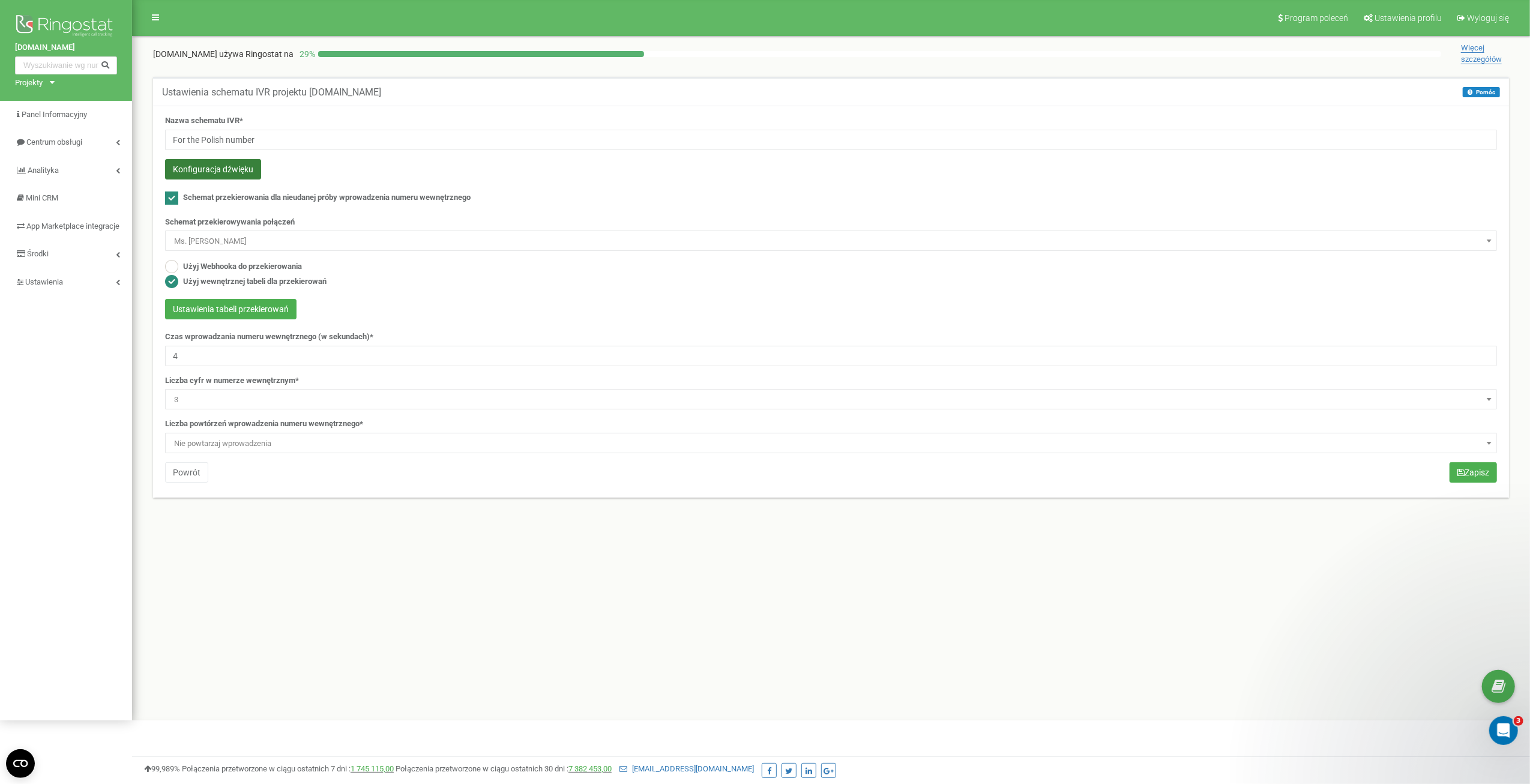
click at [232, 167] on button "Konfiguracja dźwięku" at bounding box center [213, 169] width 96 height 20
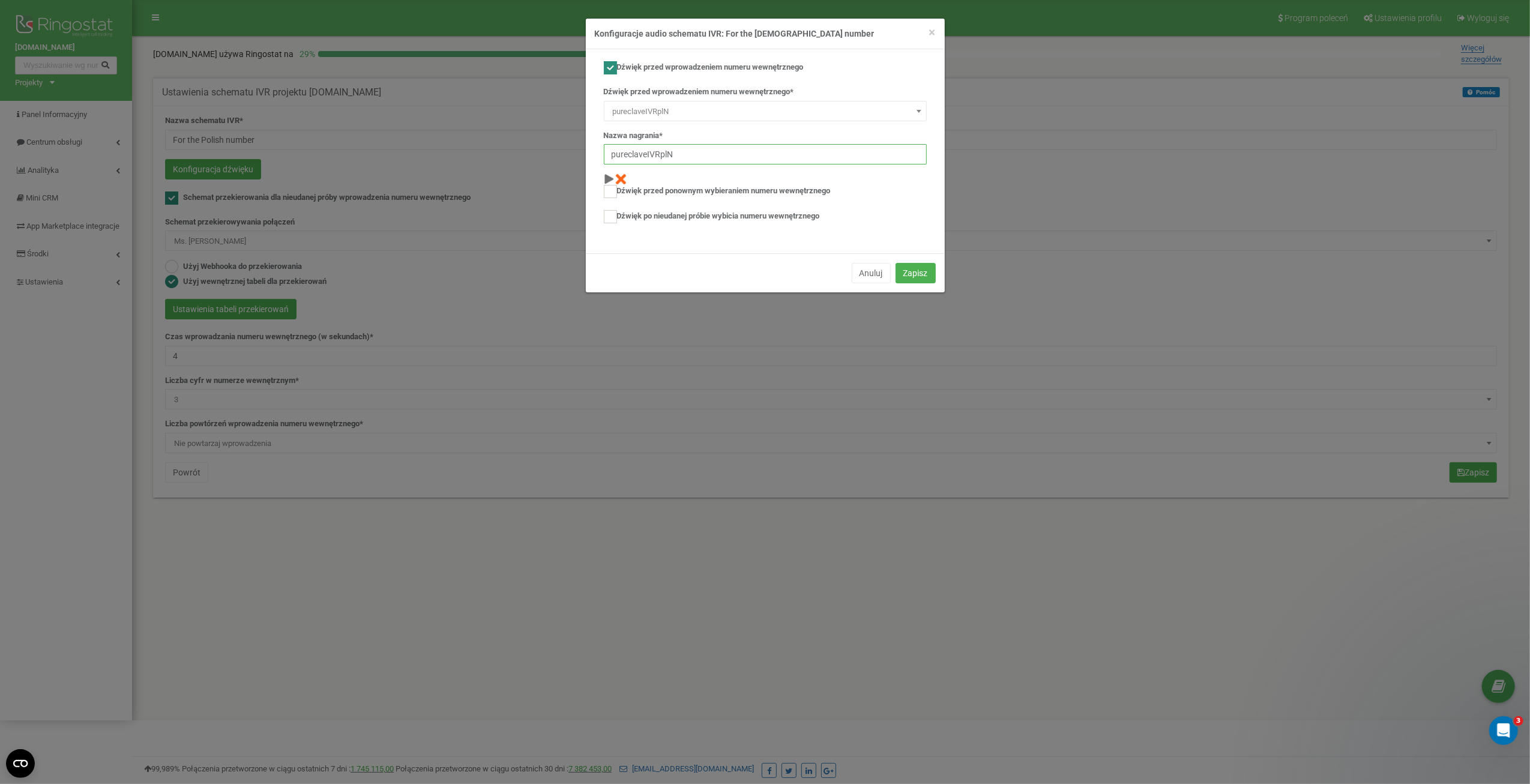
click at [769, 153] on input "pureclaveIVRplN" at bounding box center [765, 154] width 323 height 20
click at [935, 27] on span "×" at bounding box center [932, 32] width 6 height 14
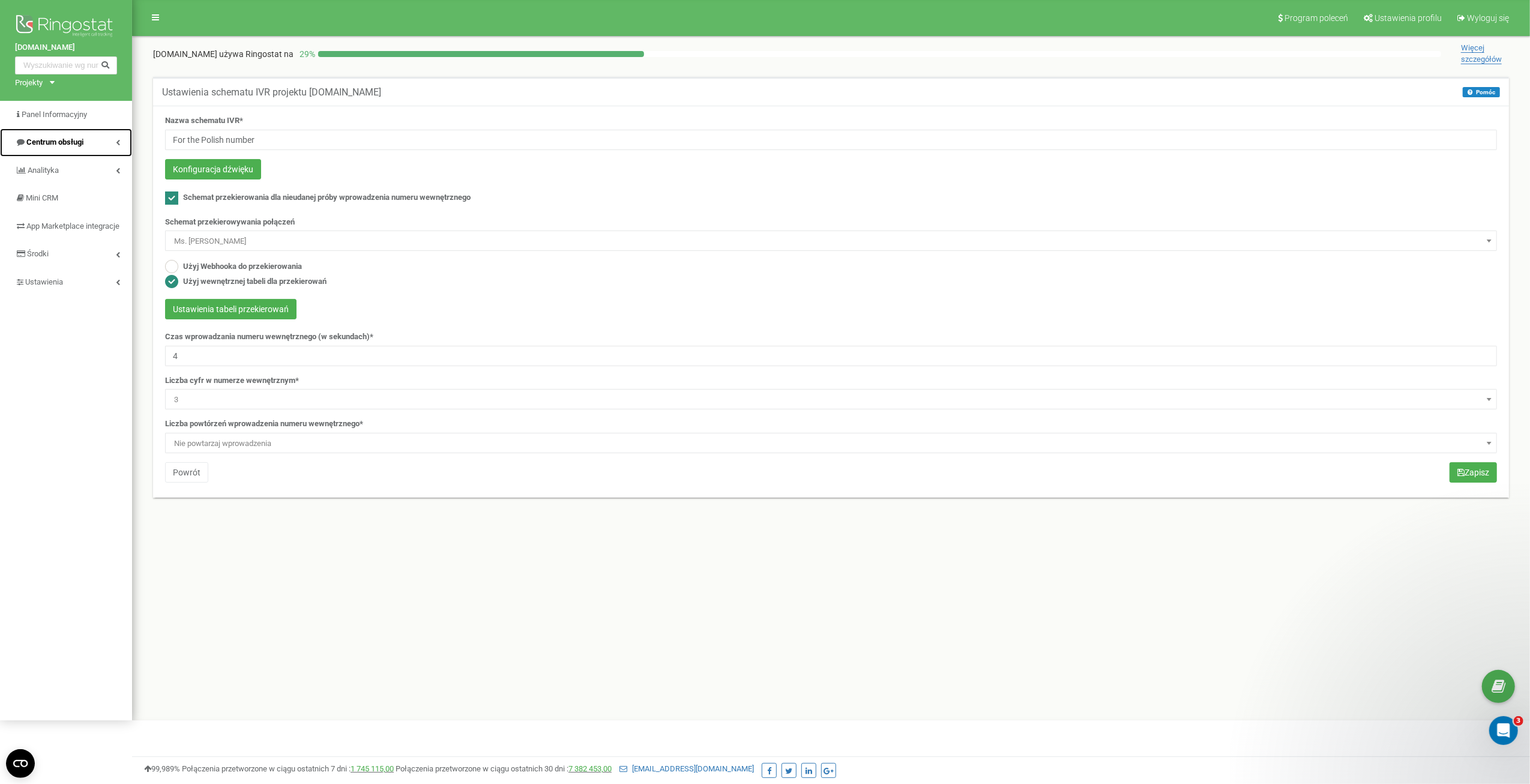
click at [82, 143] on span "Centrum obsługi" at bounding box center [55, 142] width 57 height 9
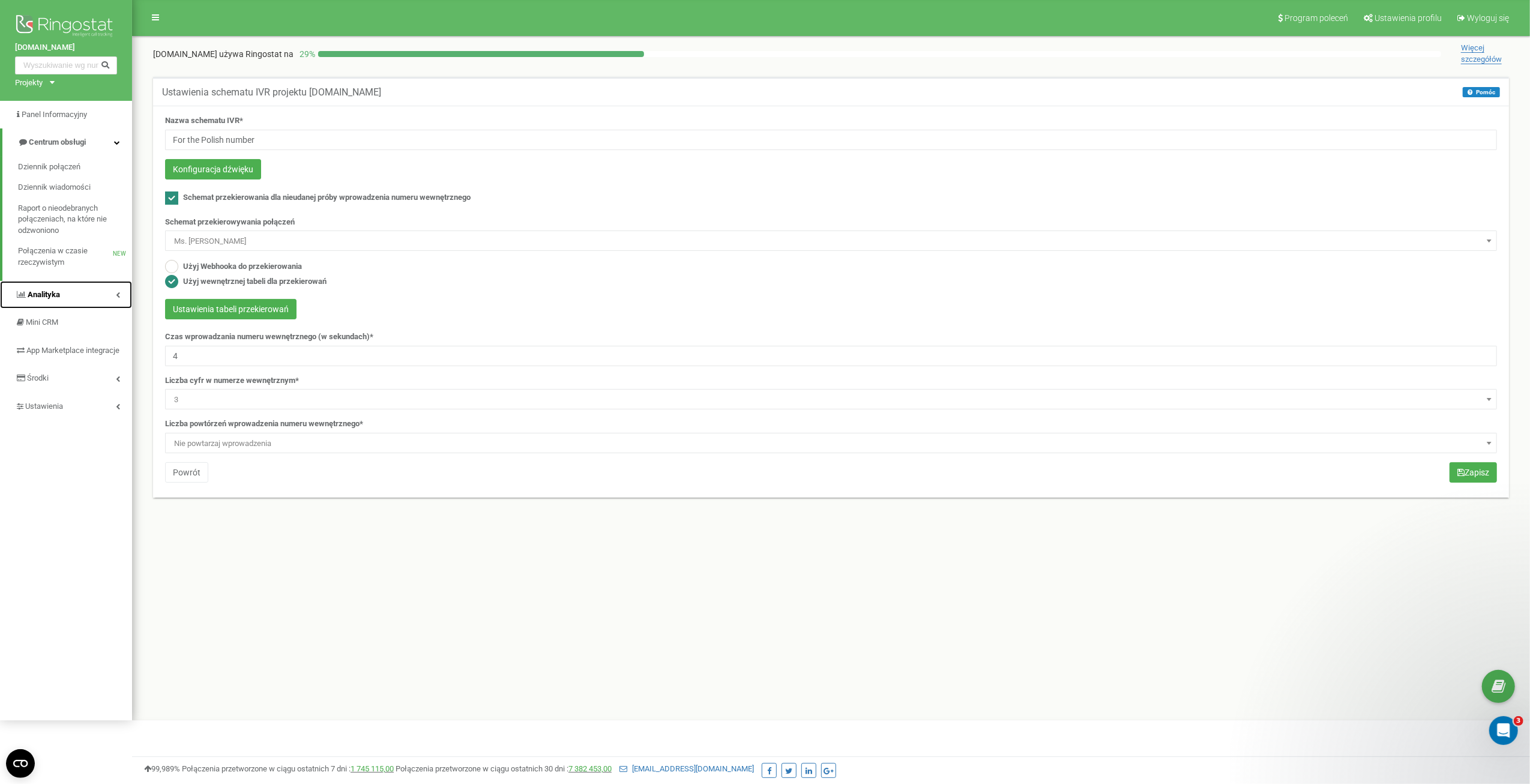
click at [72, 298] on link "Analityka" at bounding box center [66, 295] width 132 height 28
click at [51, 493] on span "Ustawienia" at bounding box center [44, 489] width 38 height 9
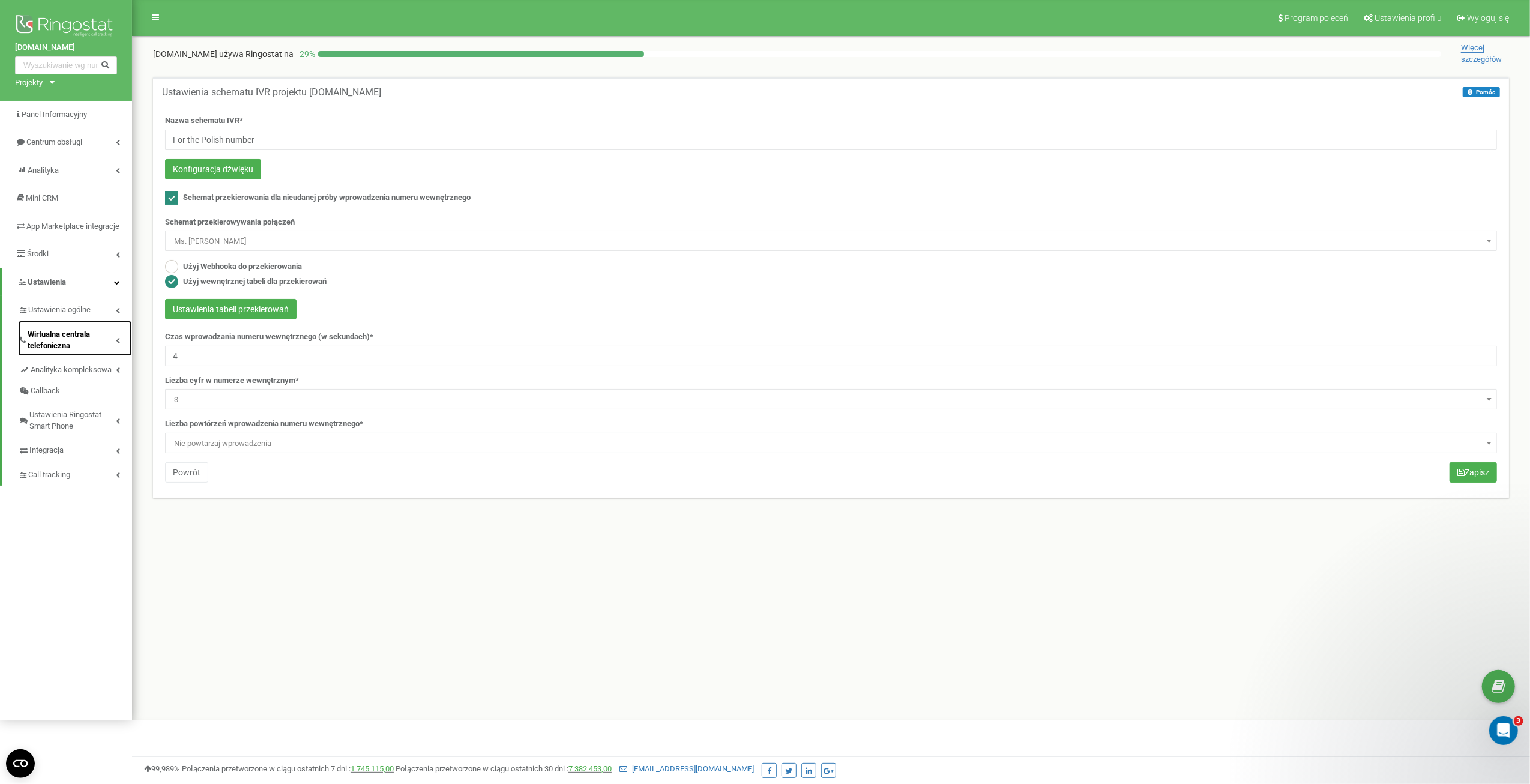
click at [69, 351] on span "Wirtualna centrala telefoniczna" at bounding box center [72, 340] width 88 height 22
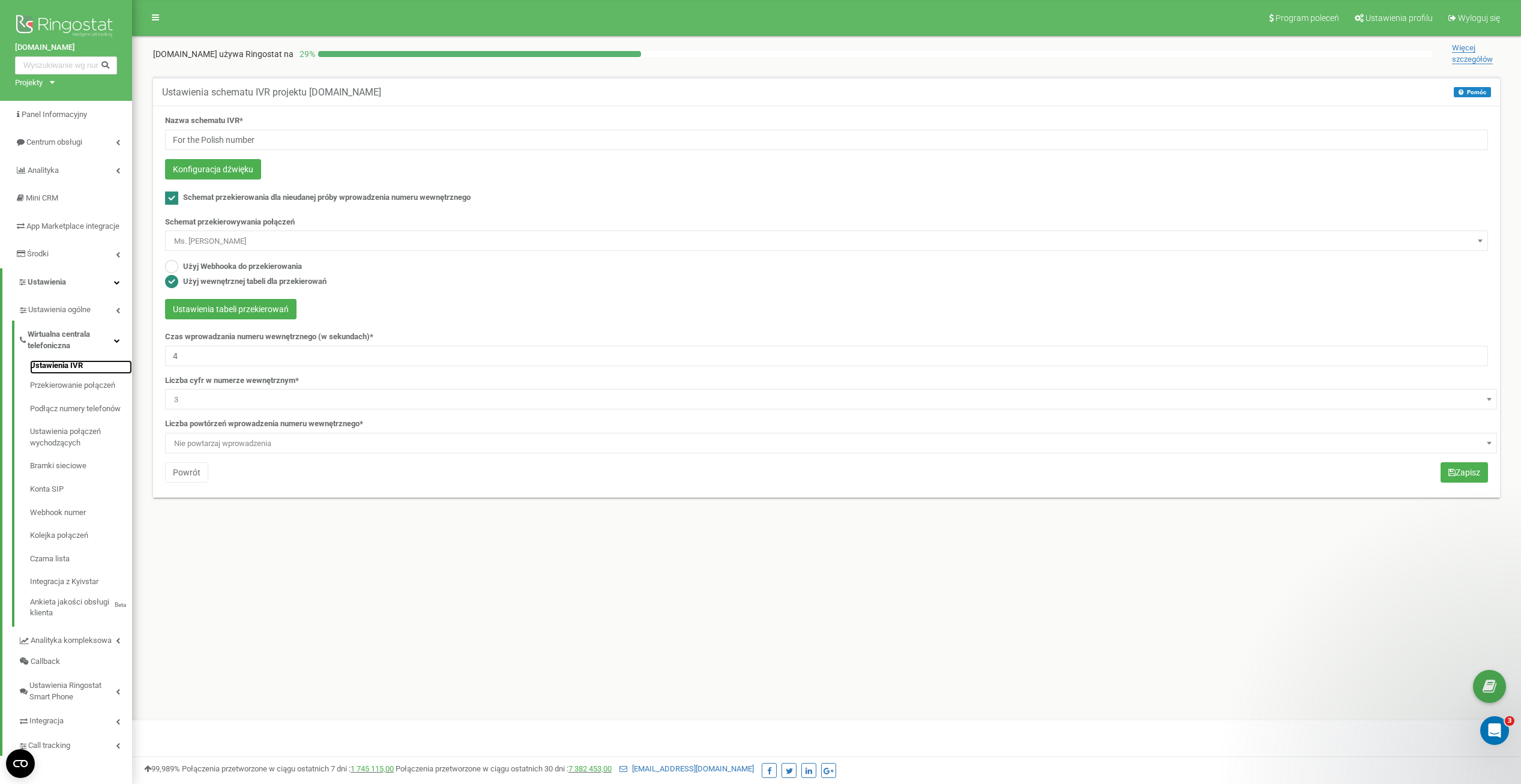
click at [44, 374] on link "Ustawienia IVR" at bounding box center [80, 367] width 102 height 14
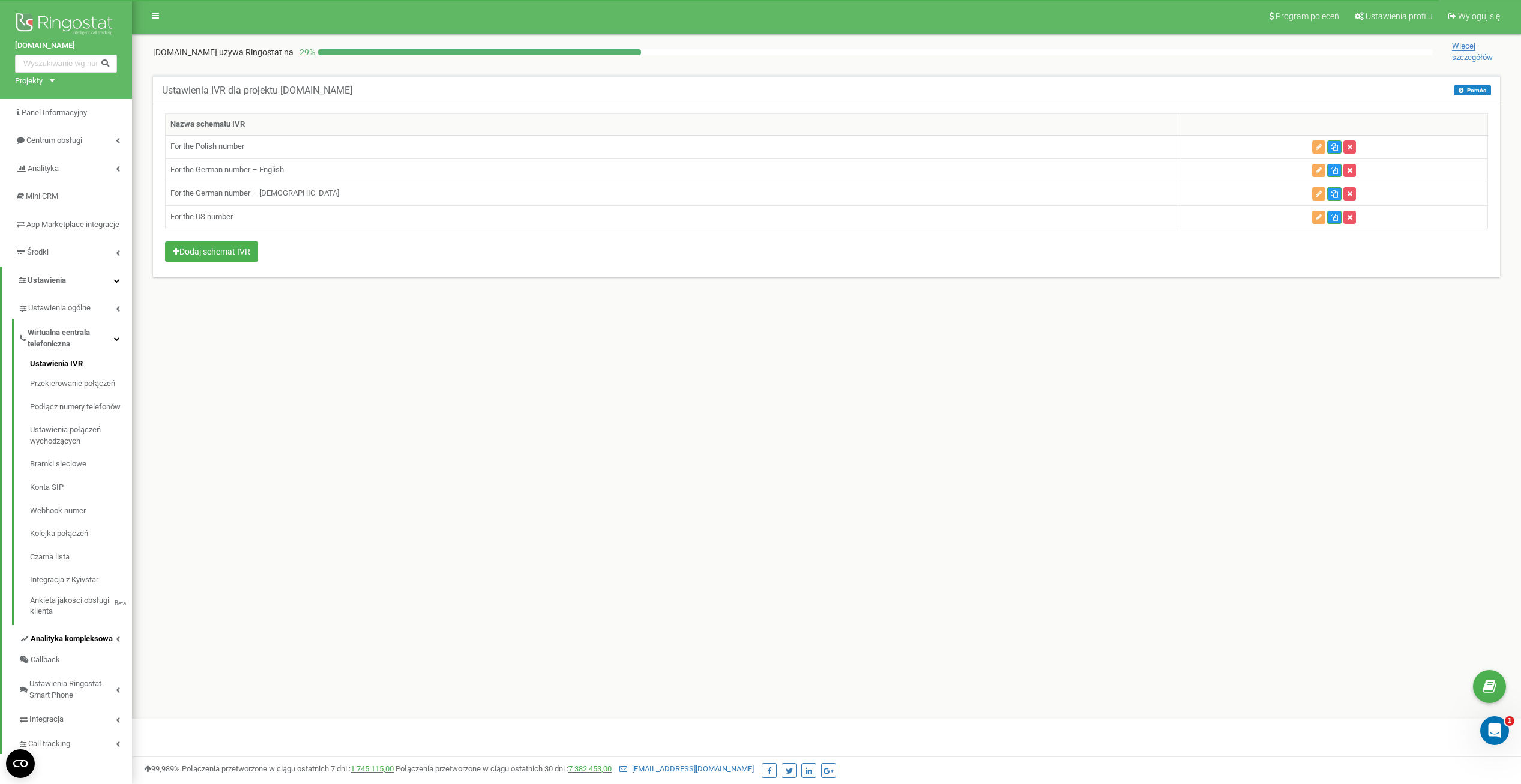
scroll to position [13, 0]
click at [61, 721] on span "Integracja" at bounding box center [47, 719] width 35 height 12
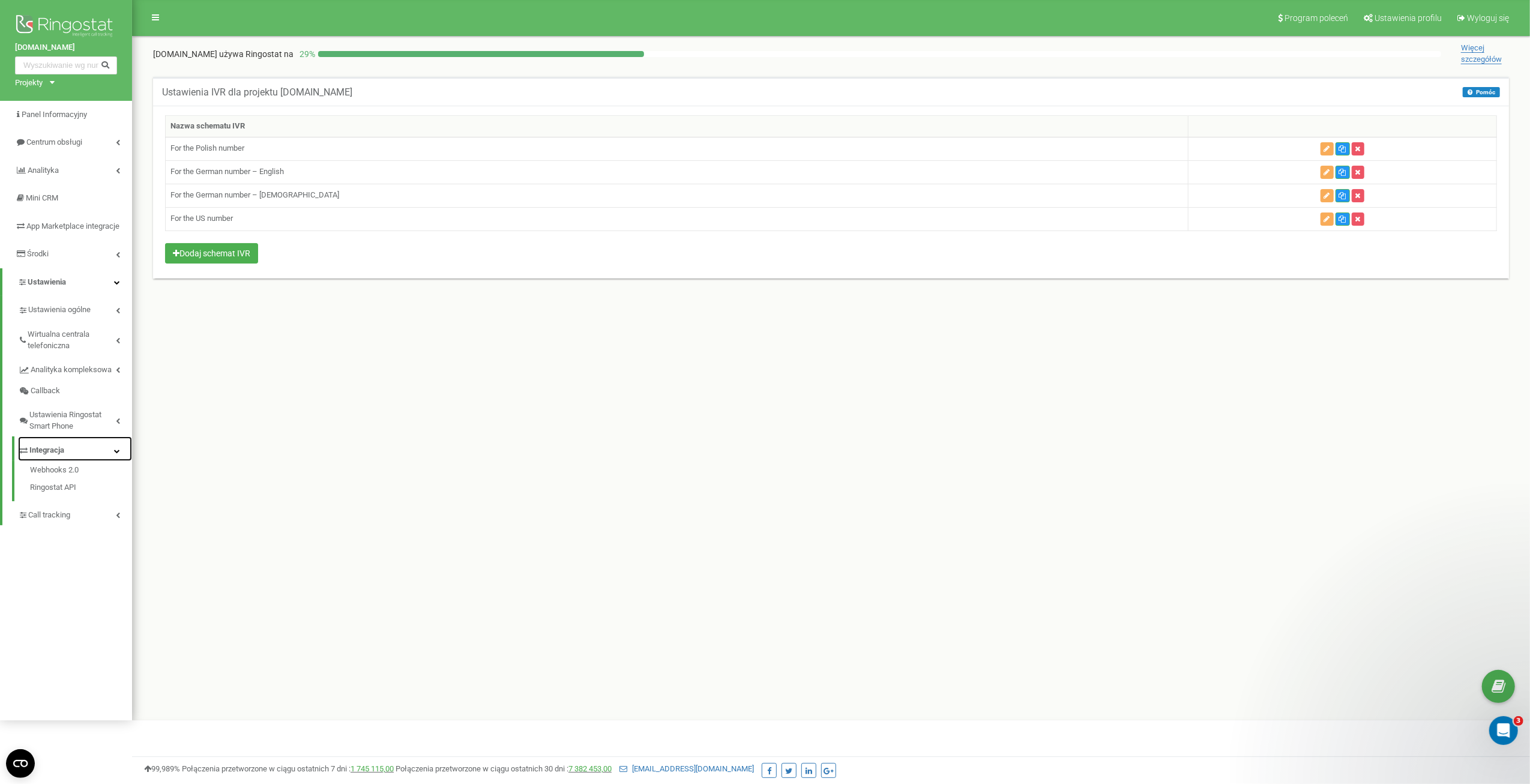
scroll to position [0, 0]
click at [55, 432] on span "Ustawienia Ringostat Smart Phone" at bounding box center [72, 421] width 86 height 22
click at [61, 573] on link "Ustawienia automatycznej odpowiedzi" at bounding box center [80, 564] width 102 height 34
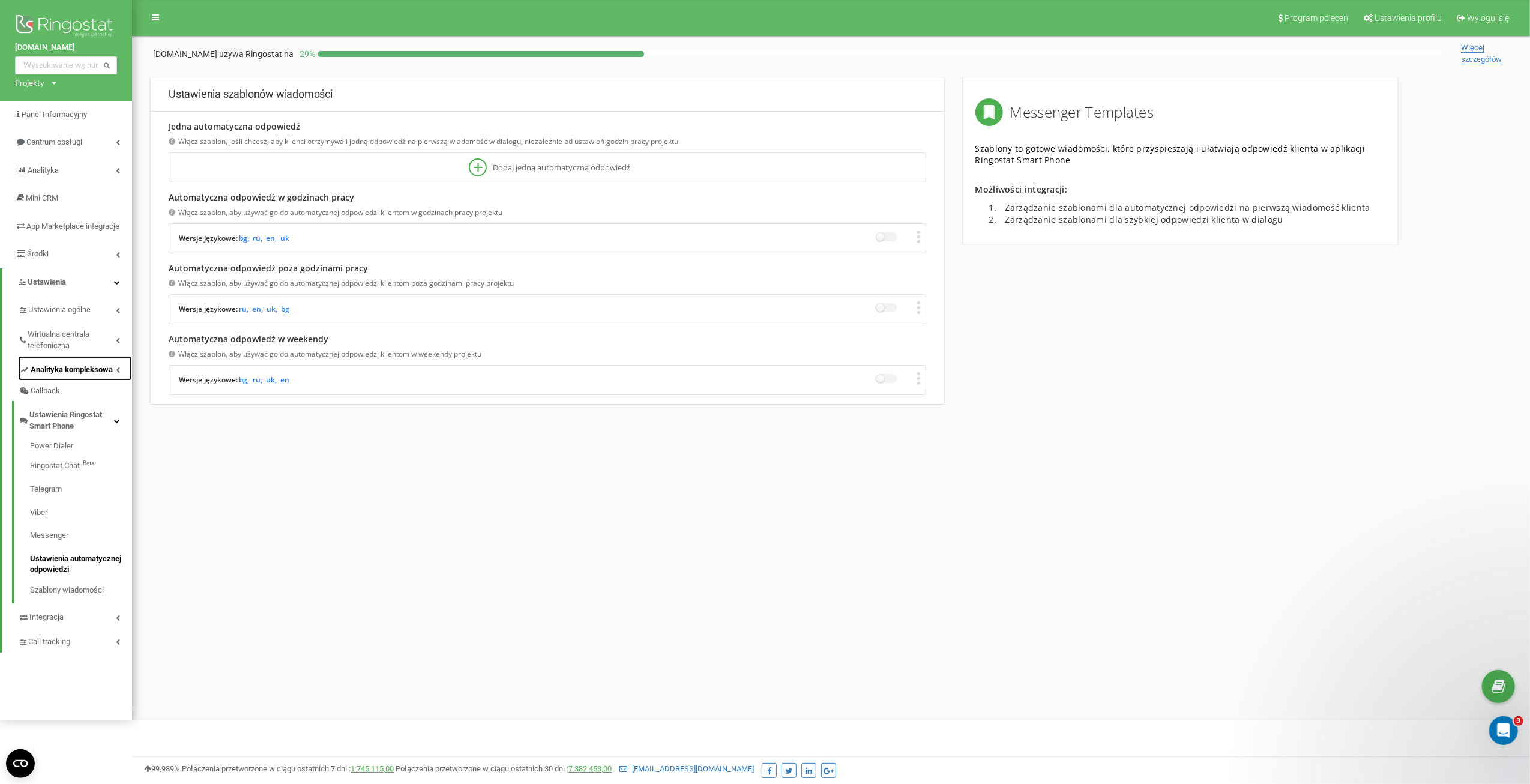
click at [53, 376] on span "Analityka kompleksowa" at bounding box center [71, 370] width 82 height 12
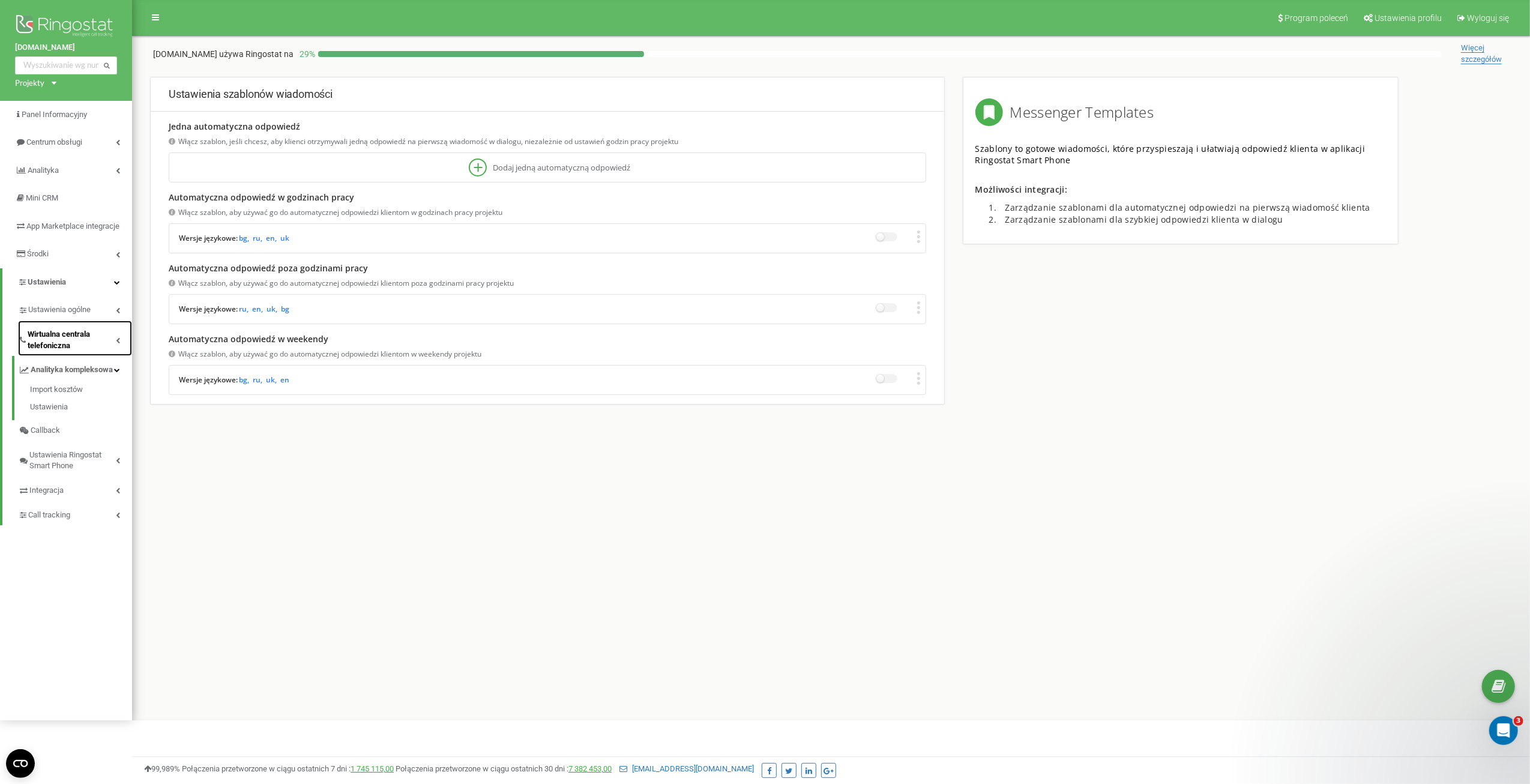
click at [56, 356] on link "Wirtualna centrala telefoniczna" at bounding box center [75, 338] width 114 height 36
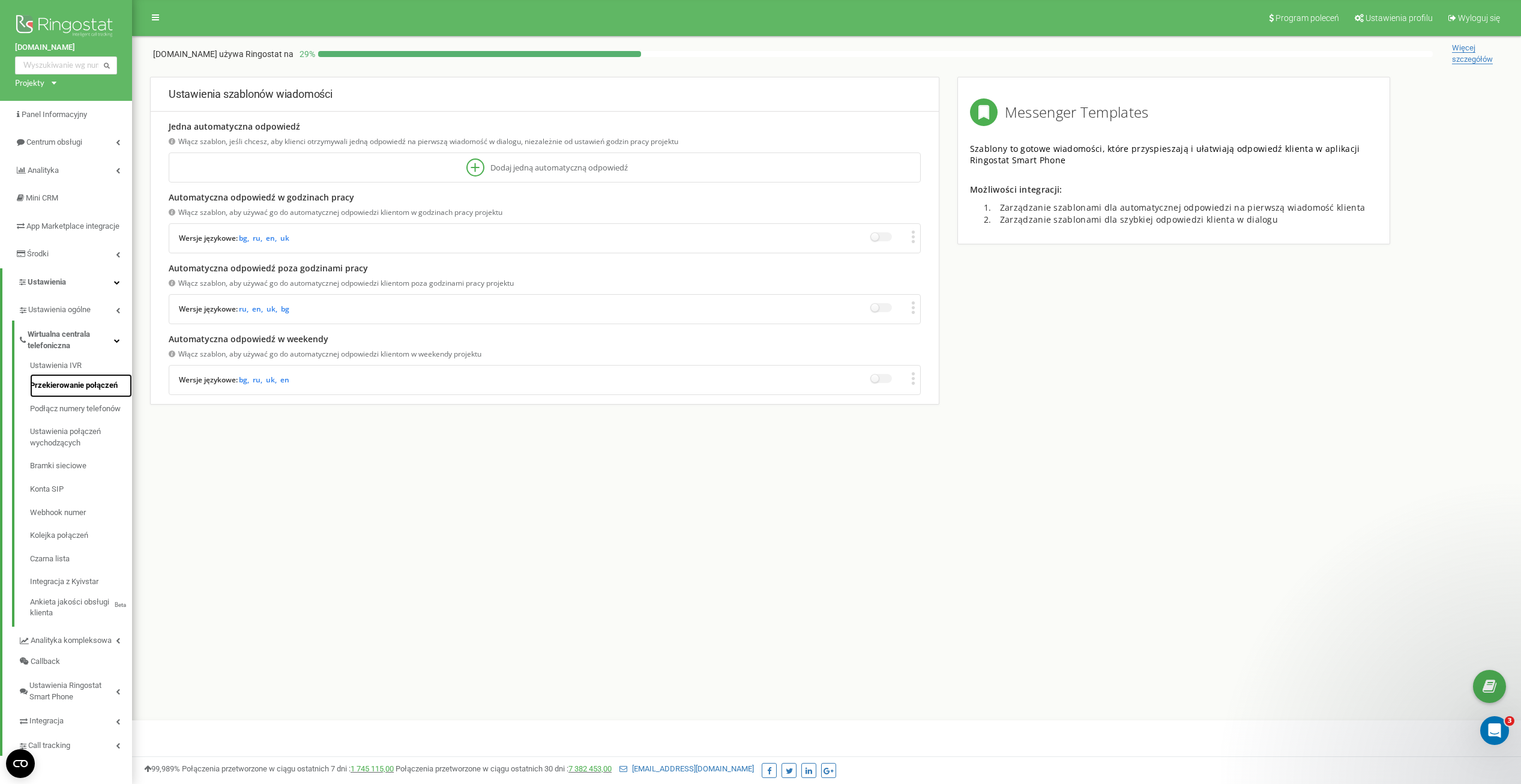
click at [40, 395] on link "Przekierowanie połączeń" at bounding box center [80, 386] width 102 height 23
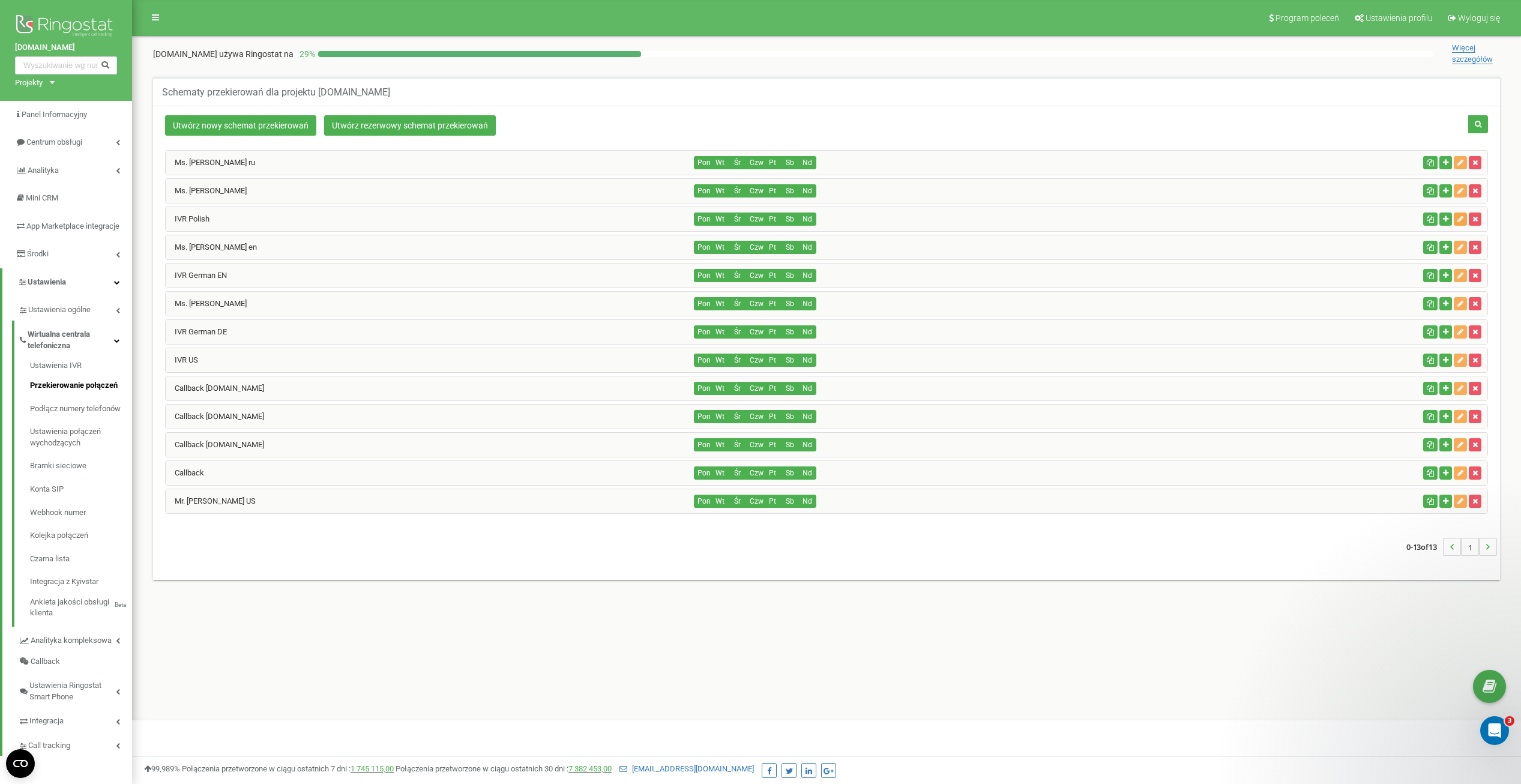
click at [1461, 215] on icon "button" at bounding box center [1460, 219] width 6 height 7
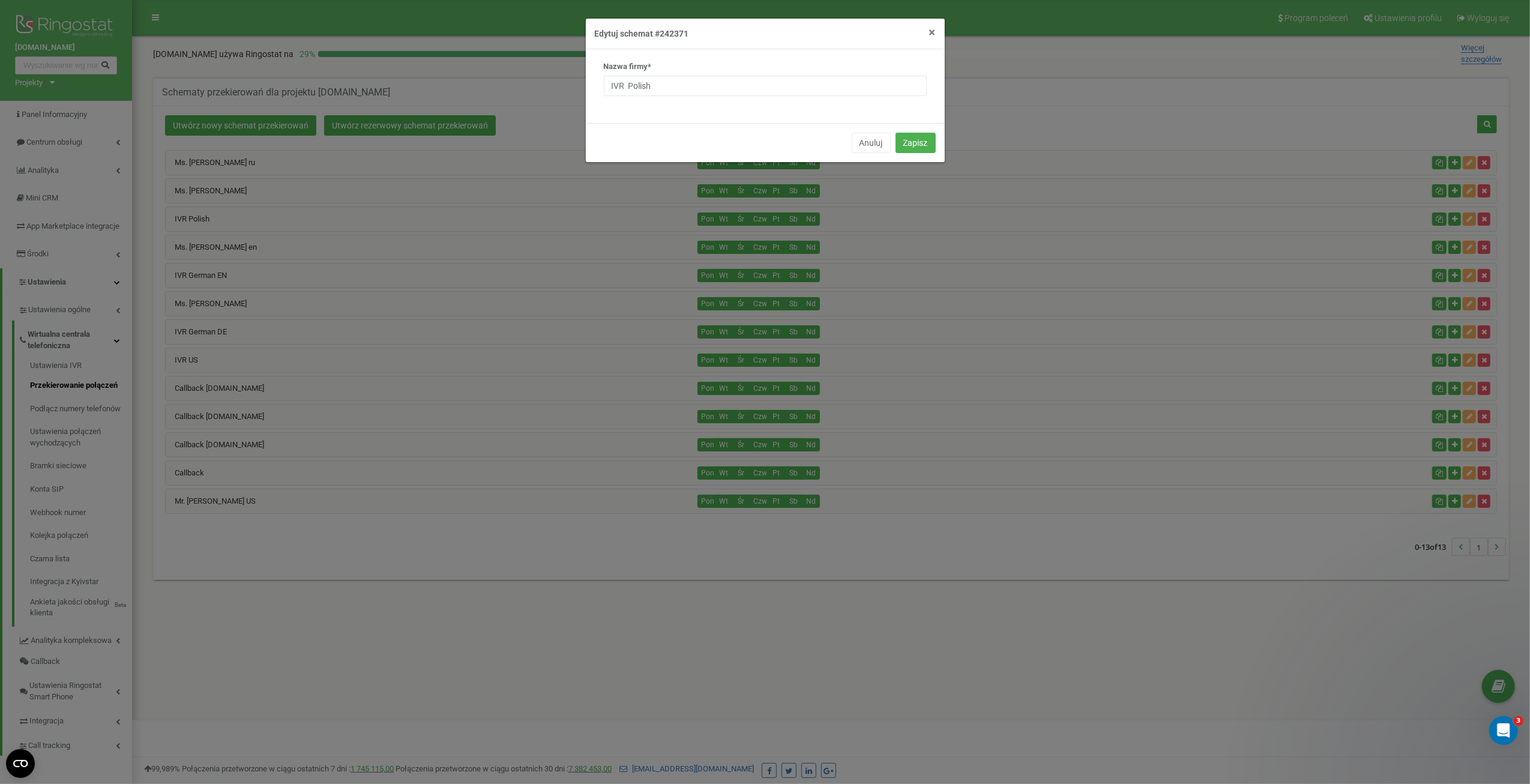
click at [930, 29] on span "×" at bounding box center [932, 32] width 6 height 14
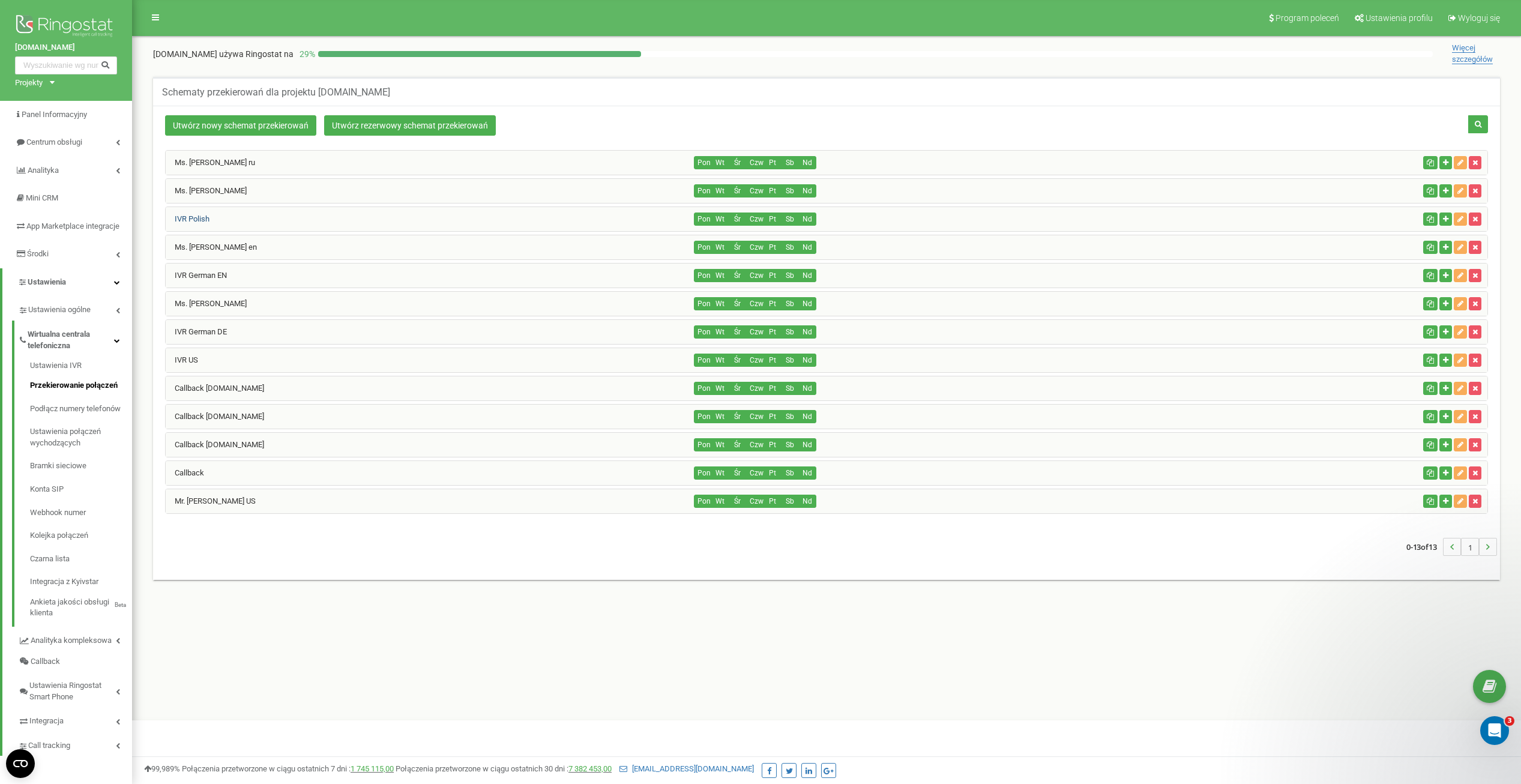
click at [189, 220] on link "IVR Polish" at bounding box center [187, 219] width 43 height 9
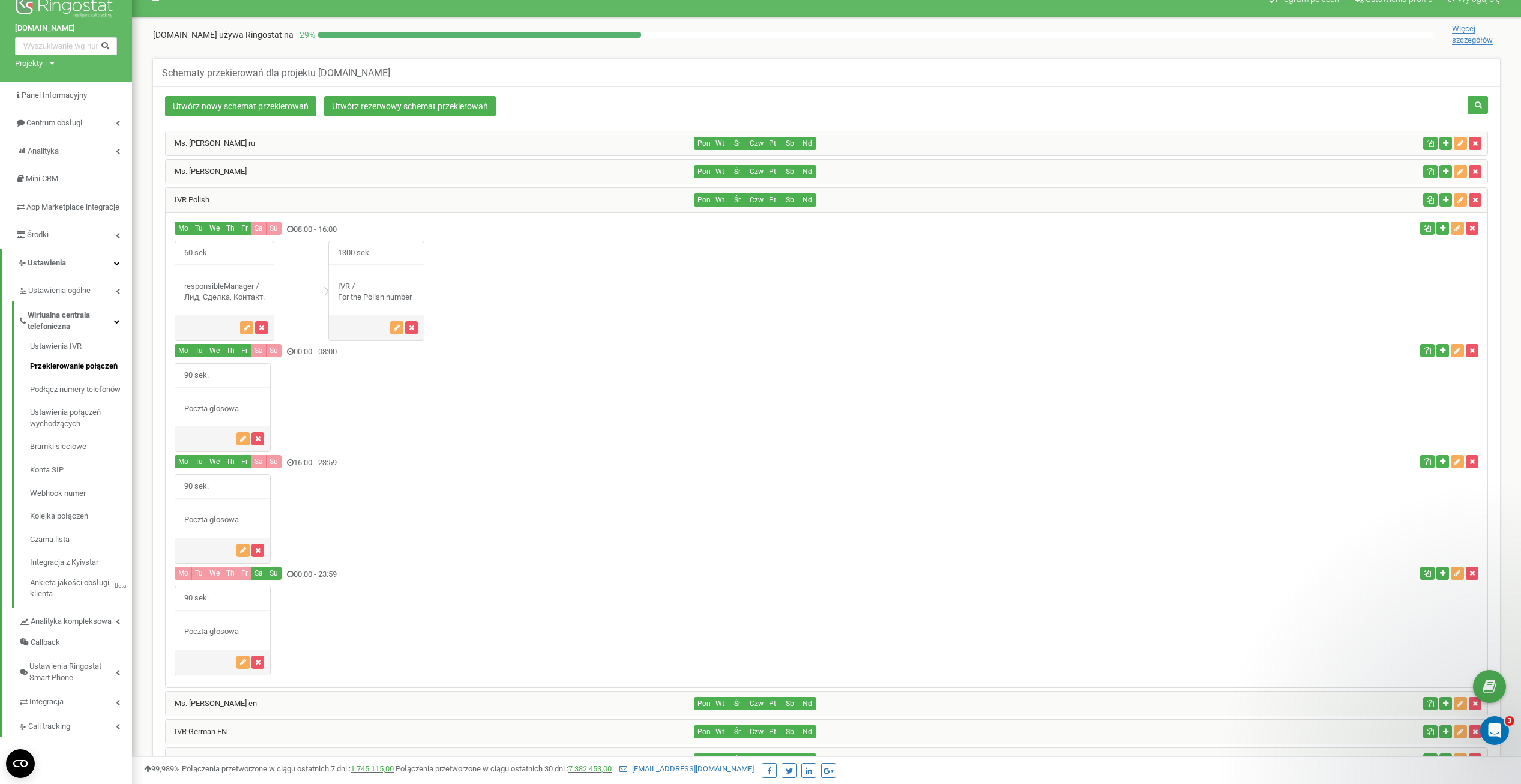
scroll to position [60, 0]
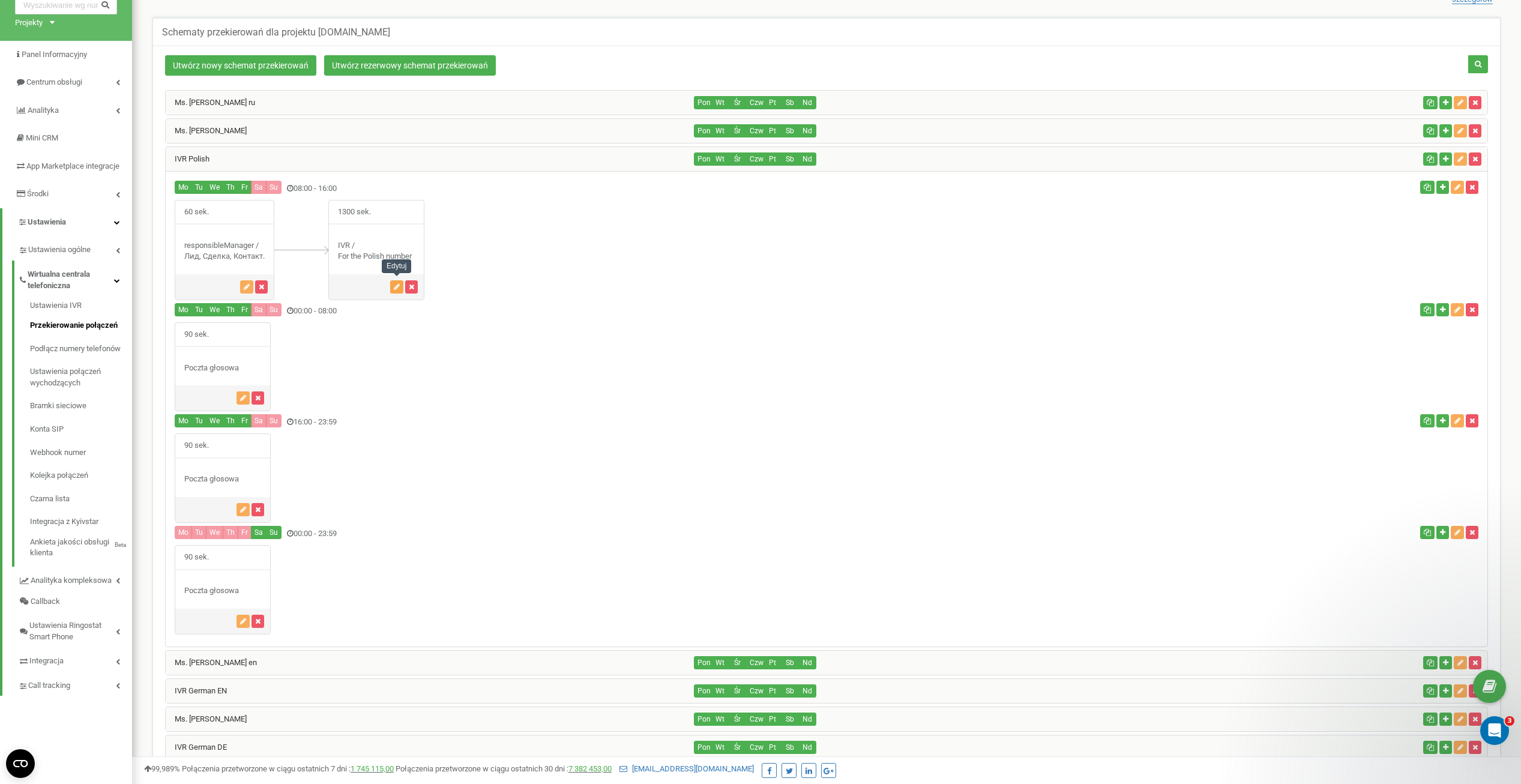
click at [391, 282] on button "button" at bounding box center [397, 287] width 13 height 13
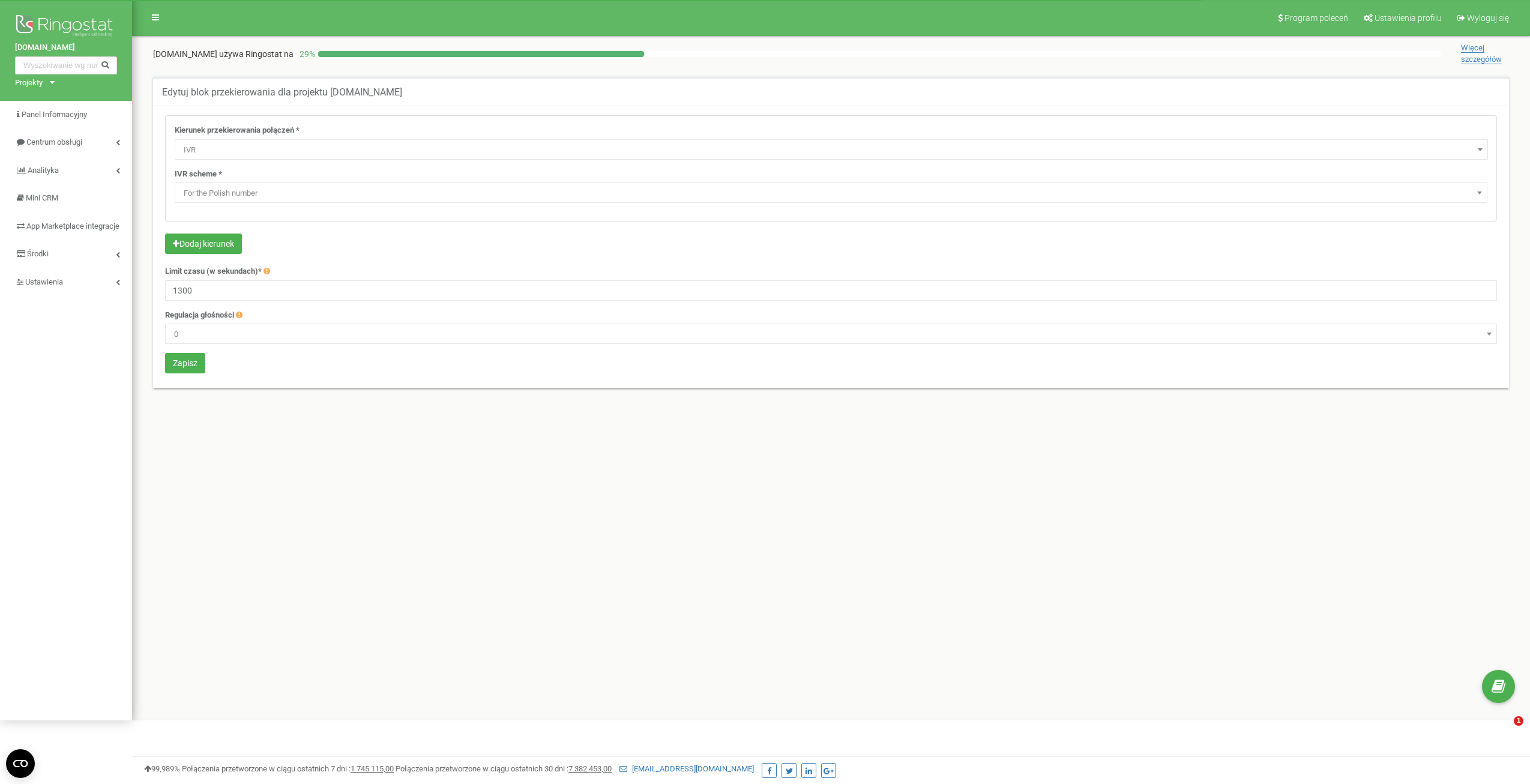
select select "addNumber"
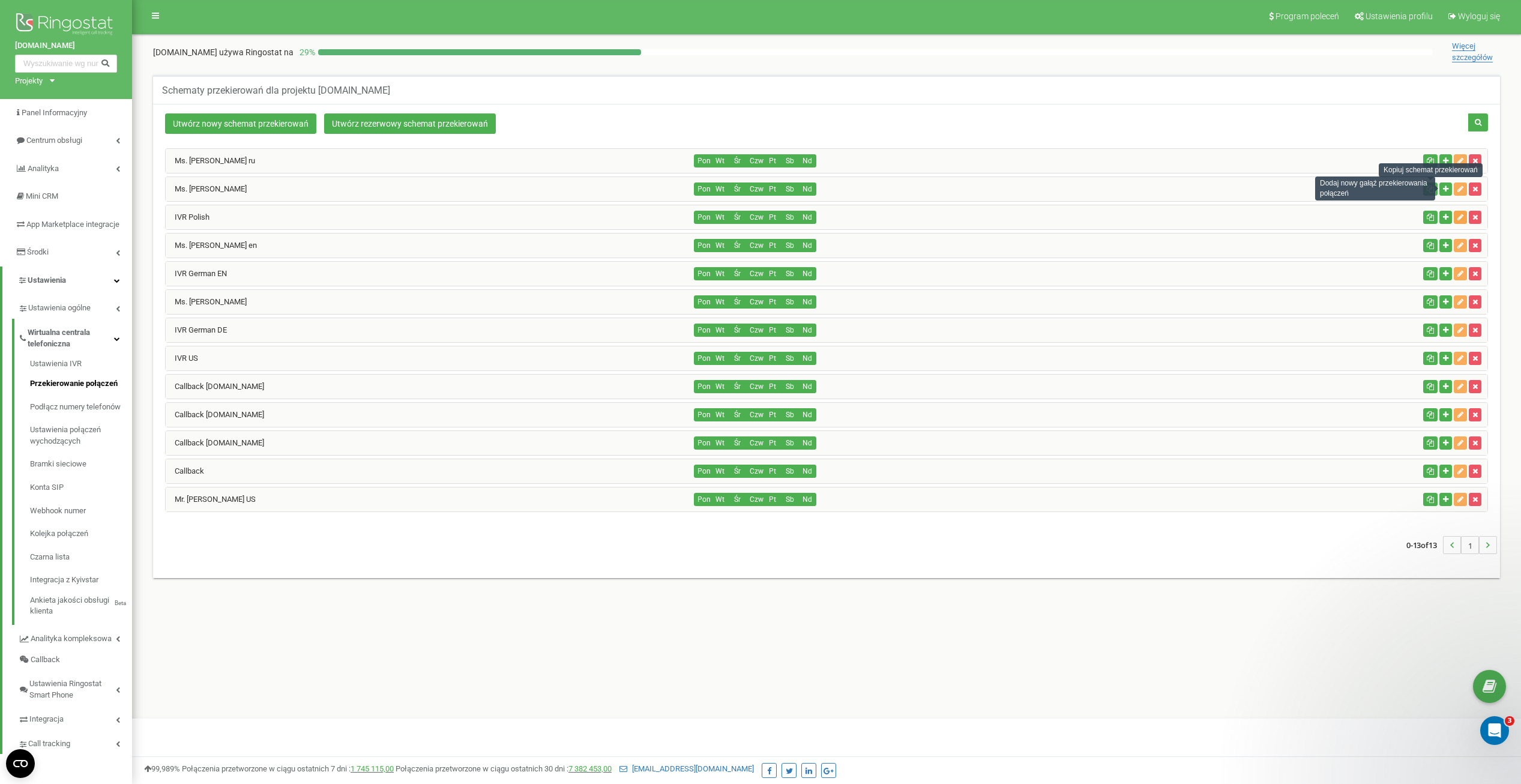
click at [1459, 214] on icon "button" at bounding box center [1460, 217] width 6 height 7
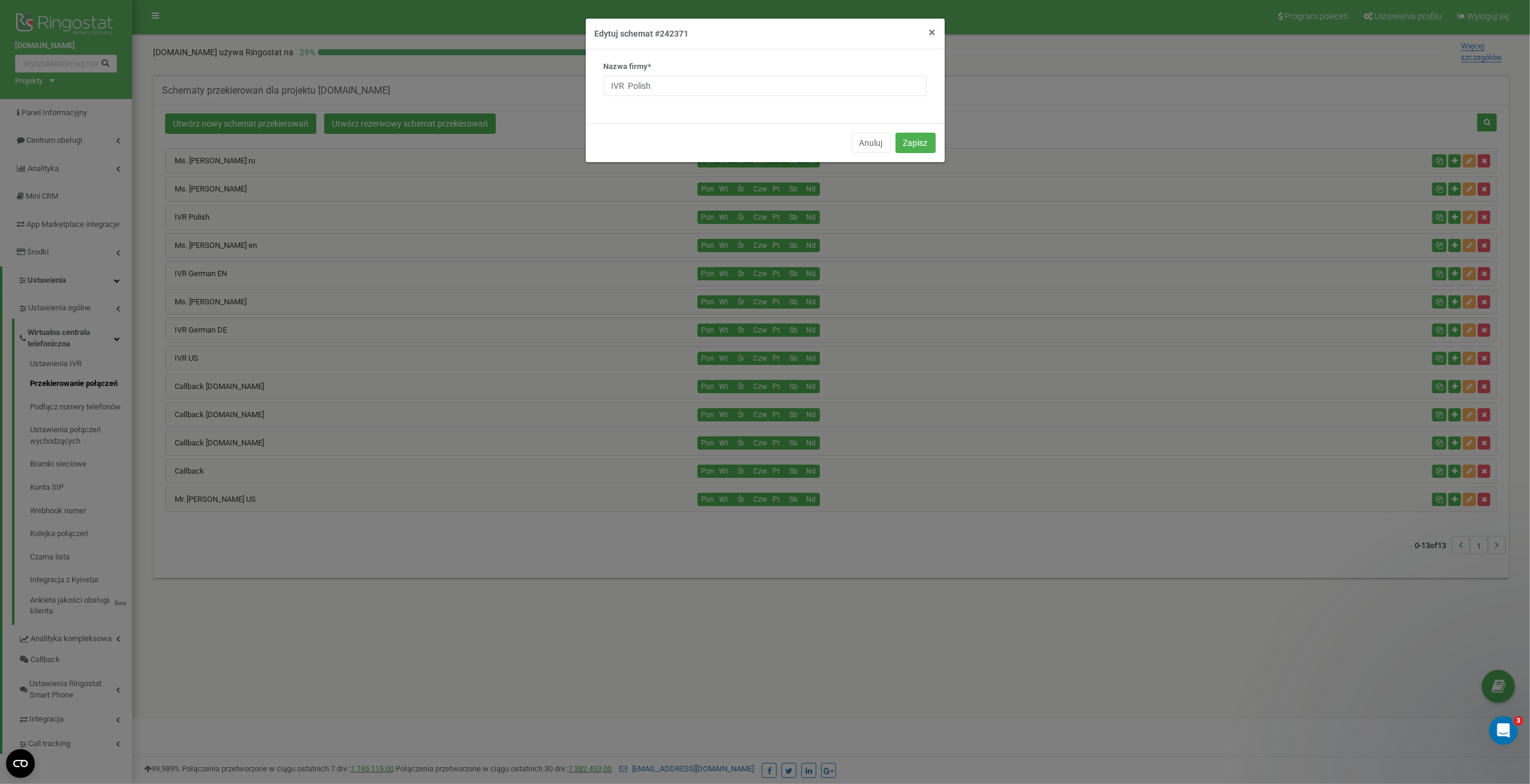
click at [932, 34] on span "×" at bounding box center [932, 32] width 6 height 14
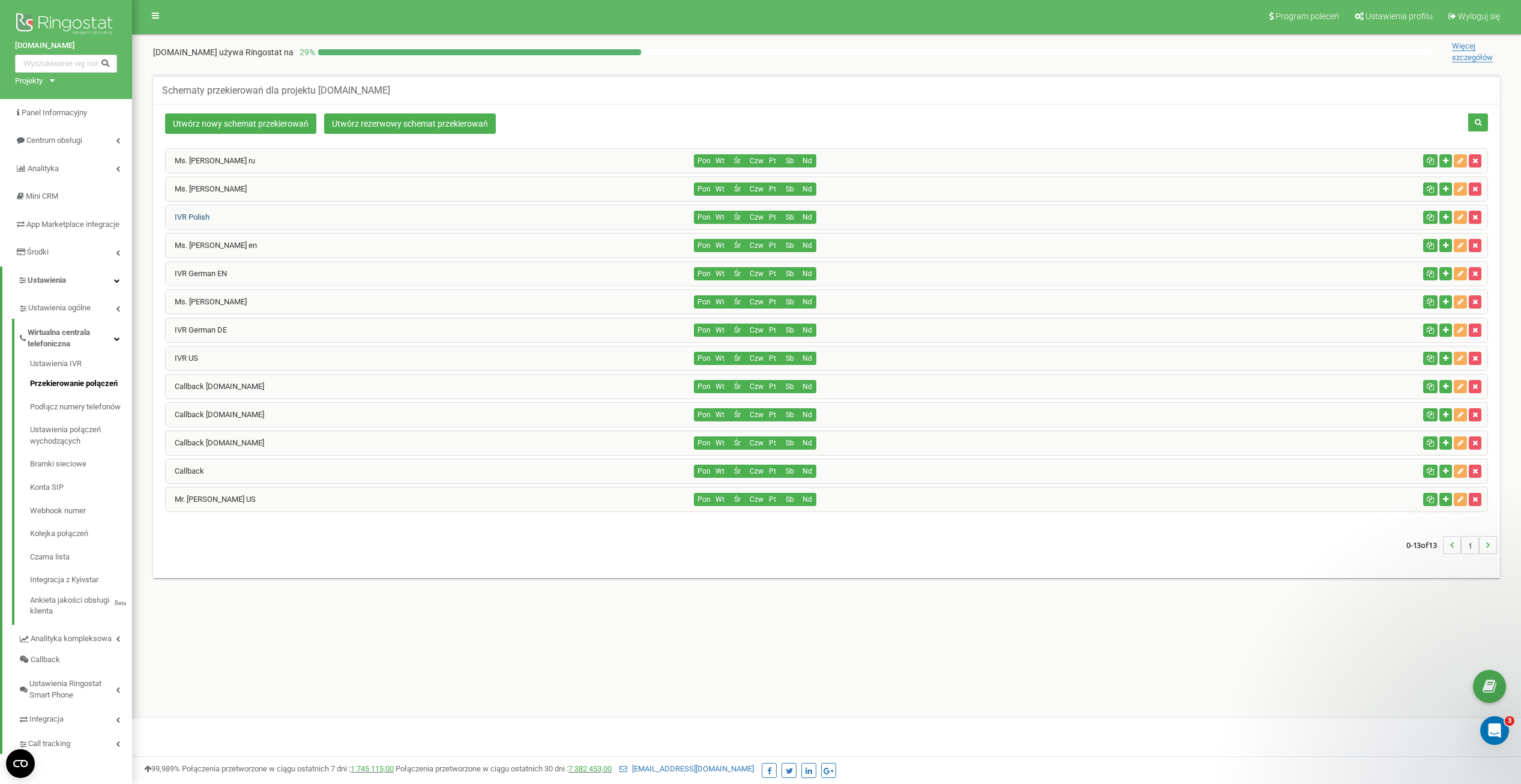
click at [199, 212] on link "IVR Polish" at bounding box center [187, 217] width 43 height 9
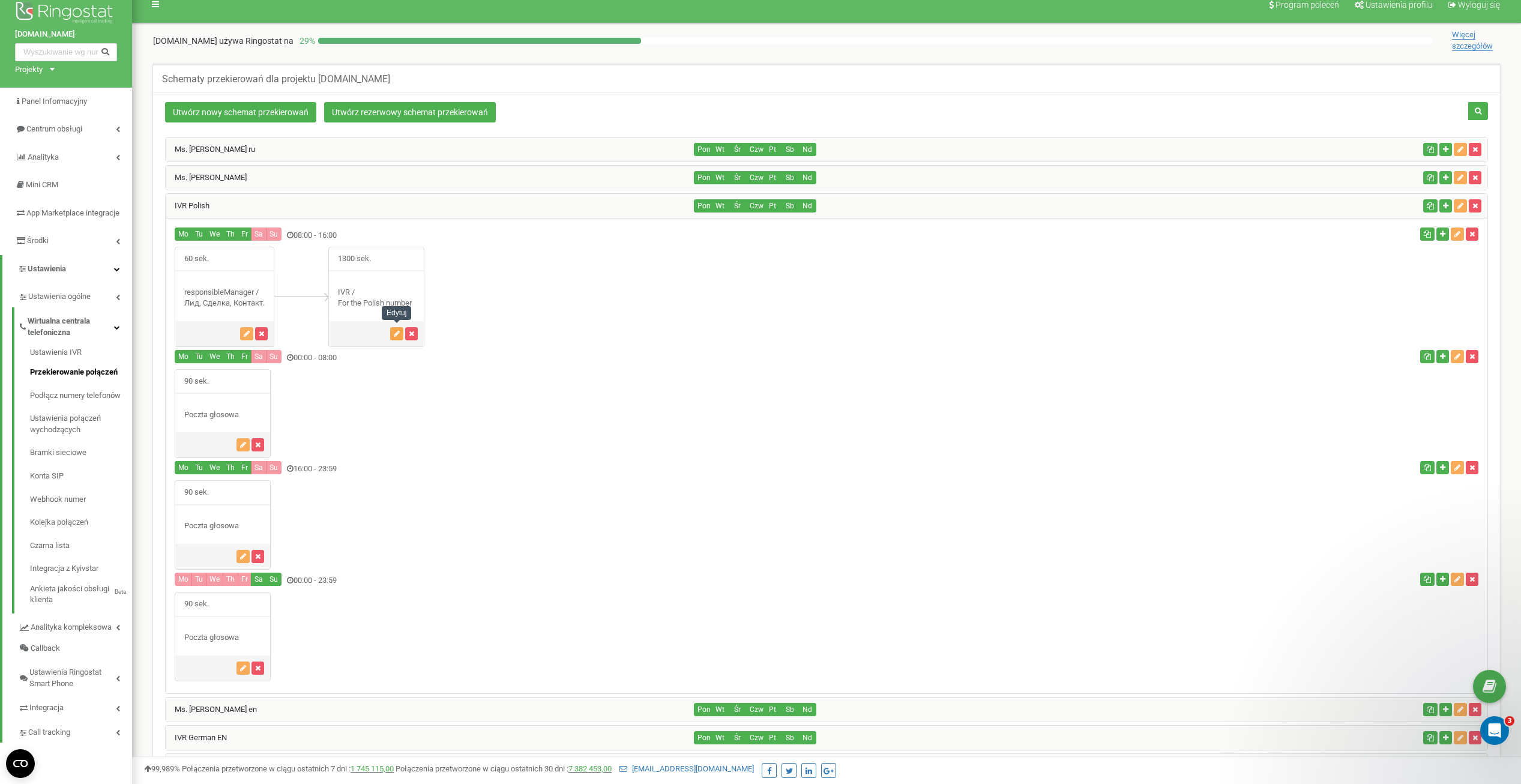
click at [396, 332] on icon "button" at bounding box center [397, 334] width 6 height 7
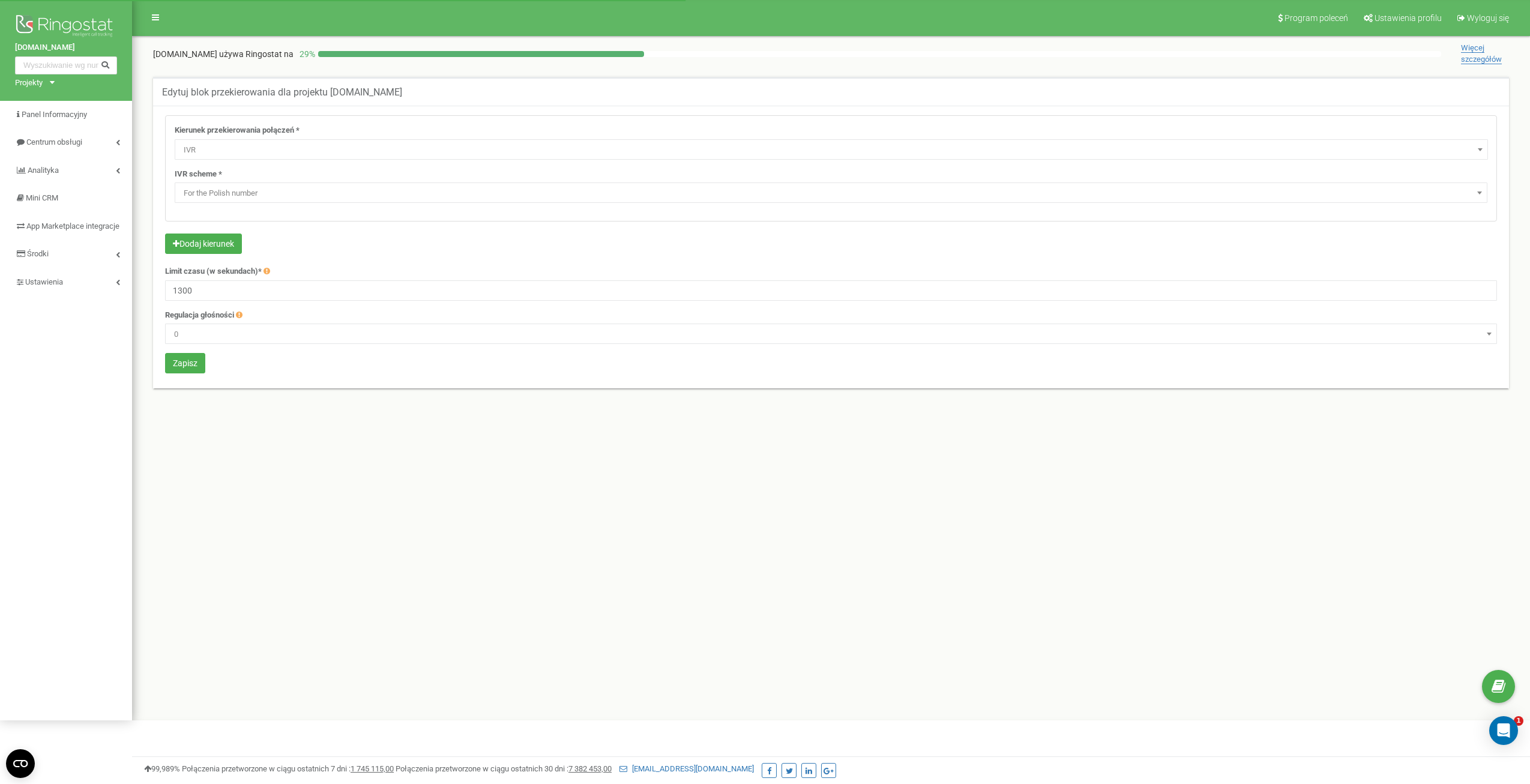
select select "addNumber"
